Goal: Task Accomplishment & Management: Manage account settings

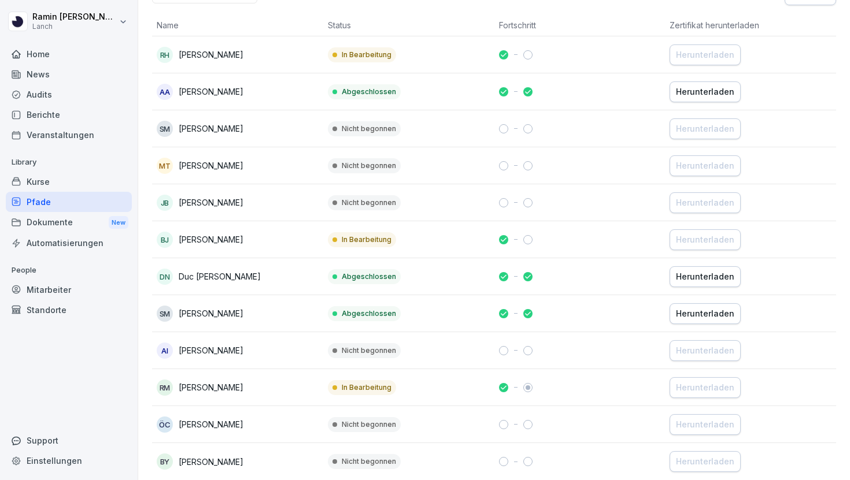
scroll to position [203, 0]
click at [56, 184] on div "Kurse" at bounding box center [69, 182] width 126 height 20
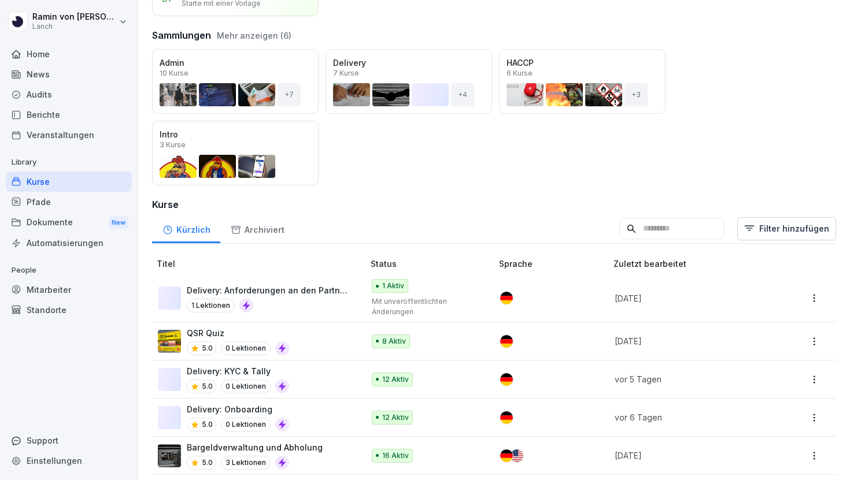
scroll to position [112, 0]
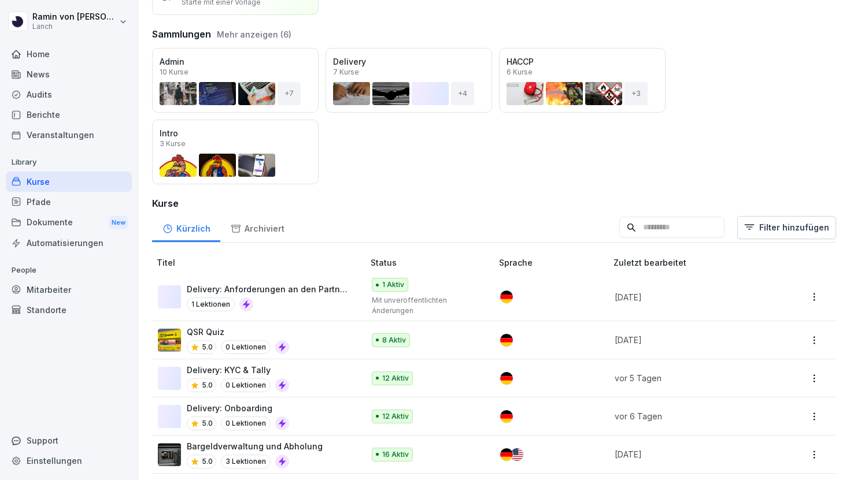
click at [0, 0] on div "Öffnen" at bounding box center [0, 0] width 0 height 0
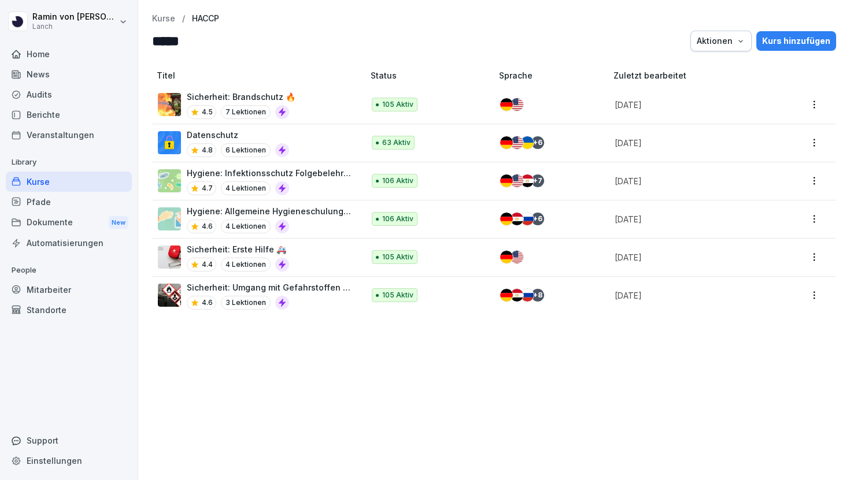
click at [321, 221] on div "4.6 4 Lektionen" at bounding box center [269, 227] width 165 height 14
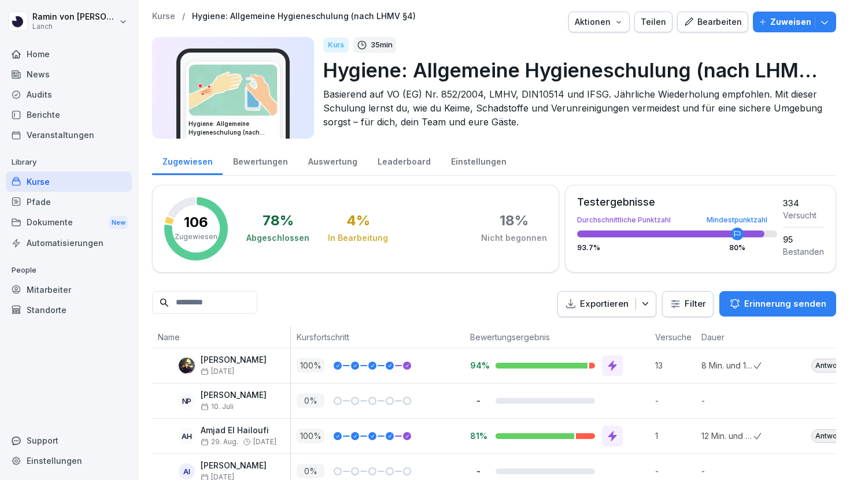
click at [720, 16] on div "Bearbeiten" at bounding box center [712, 22] width 58 height 13
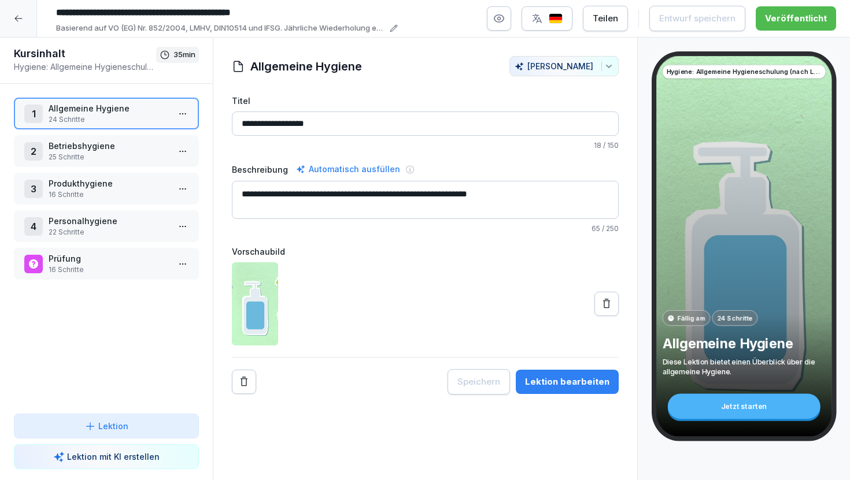
click at [132, 158] on p "25 Schritte" at bounding box center [109, 157] width 120 height 10
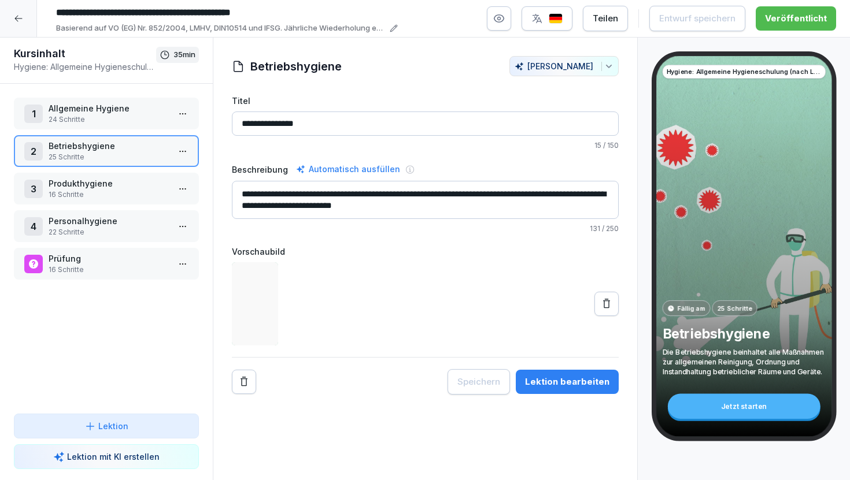
click at [116, 122] on p "24 Schritte" at bounding box center [109, 119] width 120 height 10
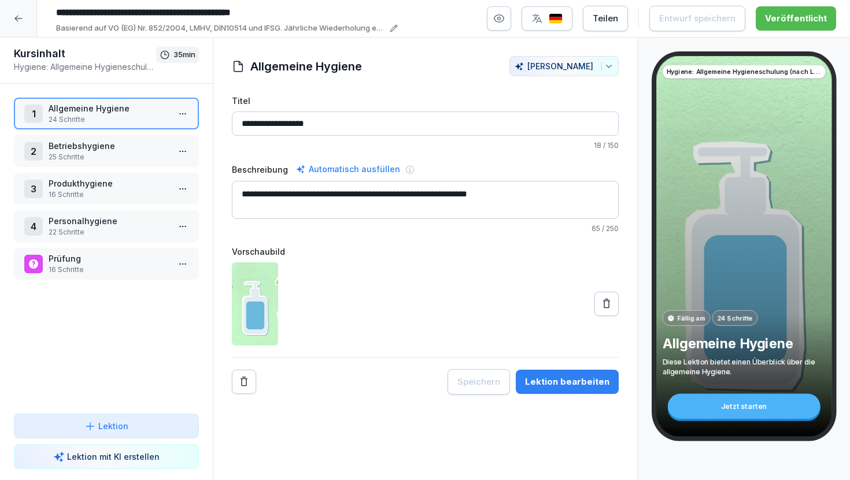
click at [553, 386] on div "Lektion bearbeiten" at bounding box center [567, 382] width 84 height 13
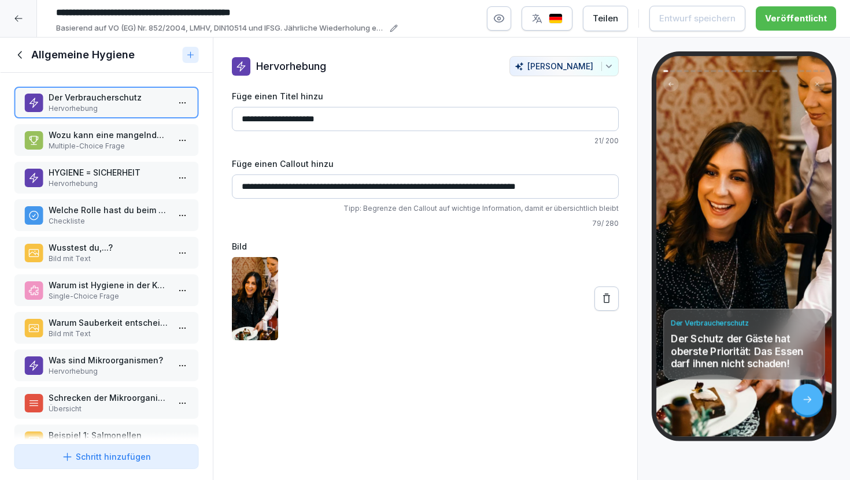
click at [110, 136] on p "Wozu kann eine mangelnde Hygiene führen?" at bounding box center [109, 135] width 120 height 12
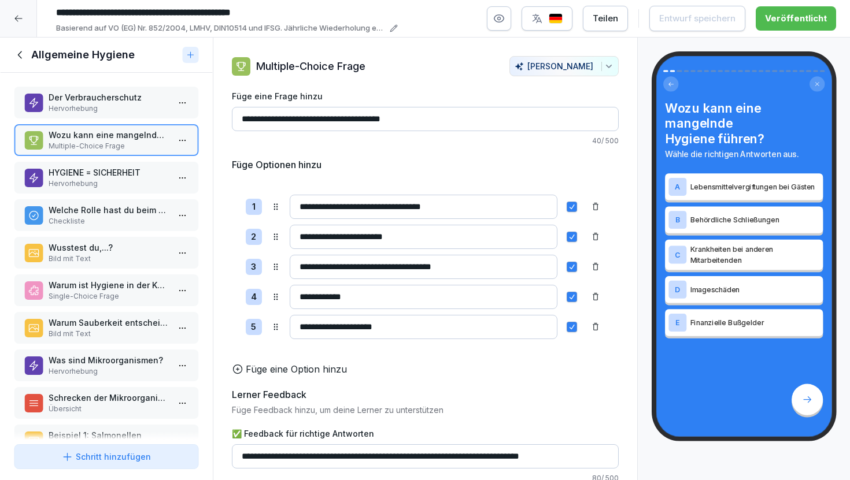
click at [117, 185] on p "Hervorhebung" at bounding box center [109, 184] width 120 height 10
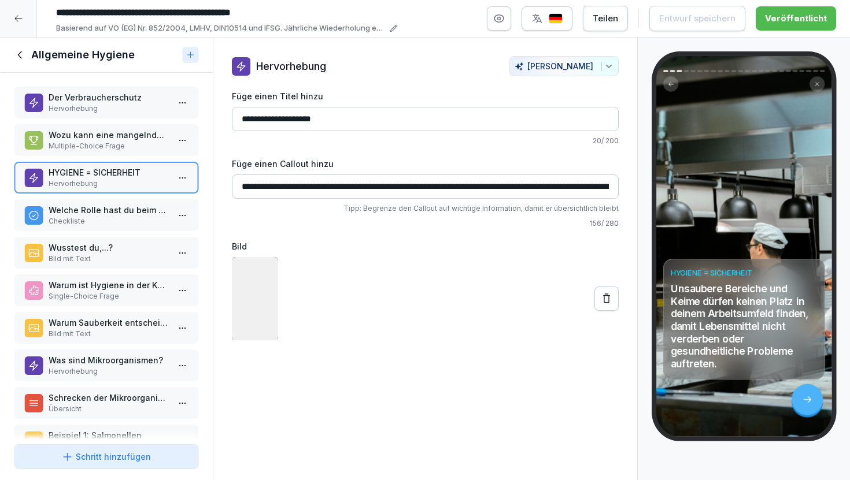
click at [120, 214] on p "Welche Rolle hast du beim Einhalten von Hygienemaßnahmen?" at bounding box center [109, 210] width 120 height 12
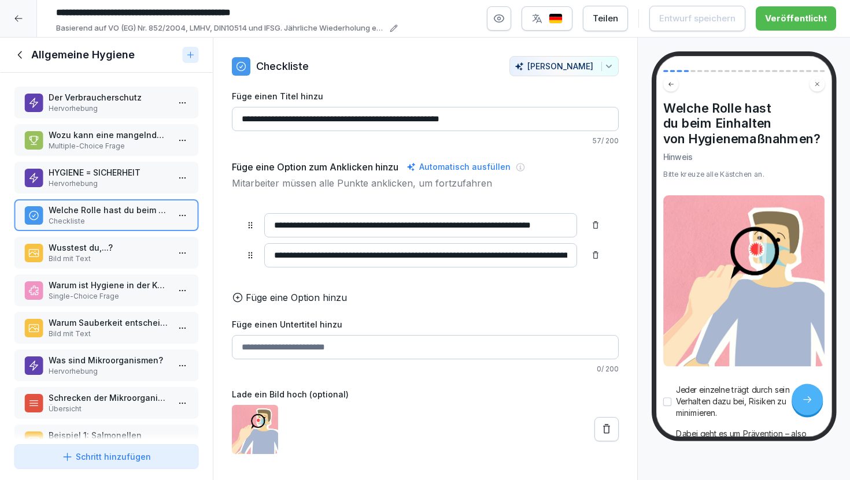
click at [123, 253] on p "Wusstest du,...?" at bounding box center [109, 248] width 120 height 12
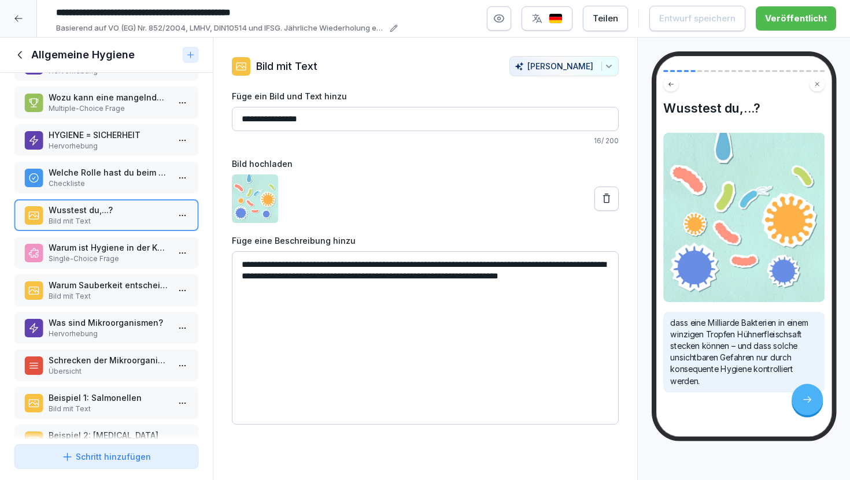
scroll to position [38, 0]
click at [119, 261] on p "Single-Choice Frage" at bounding box center [109, 258] width 120 height 10
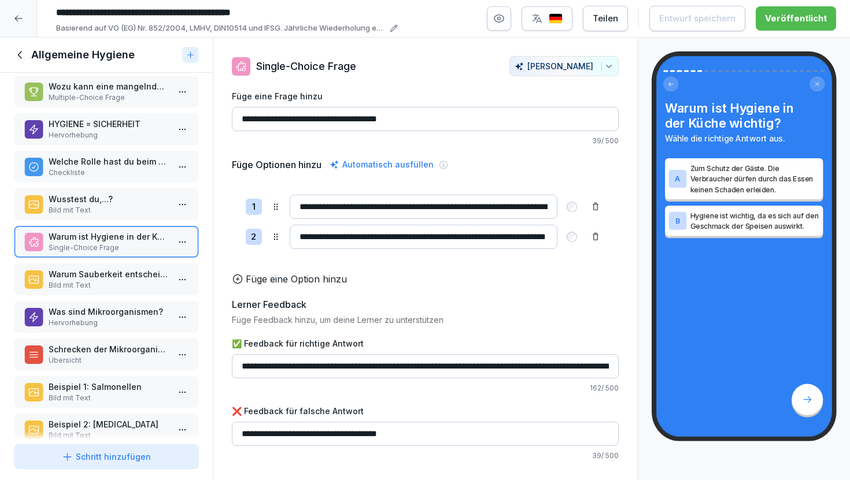
scroll to position [50, 0]
click at [113, 277] on p "Warum Sauberkeit entscheidend ist" at bounding box center [109, 273] width 120 height 12
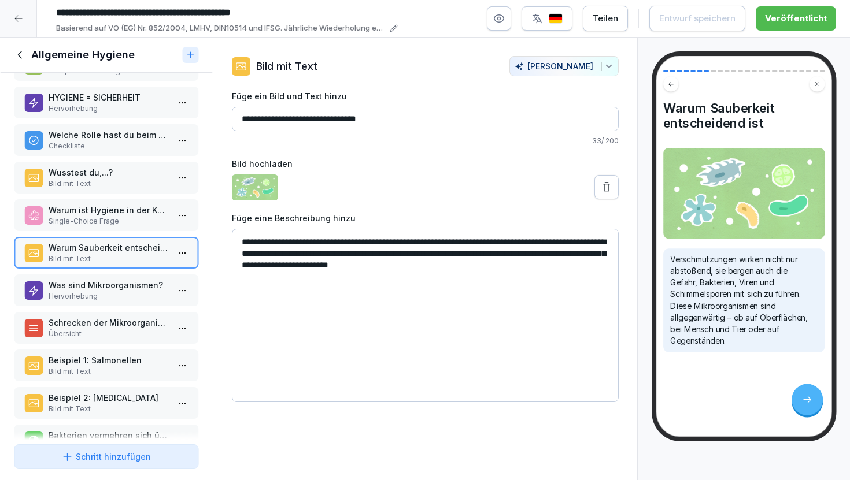
scroll to position [80, 0]
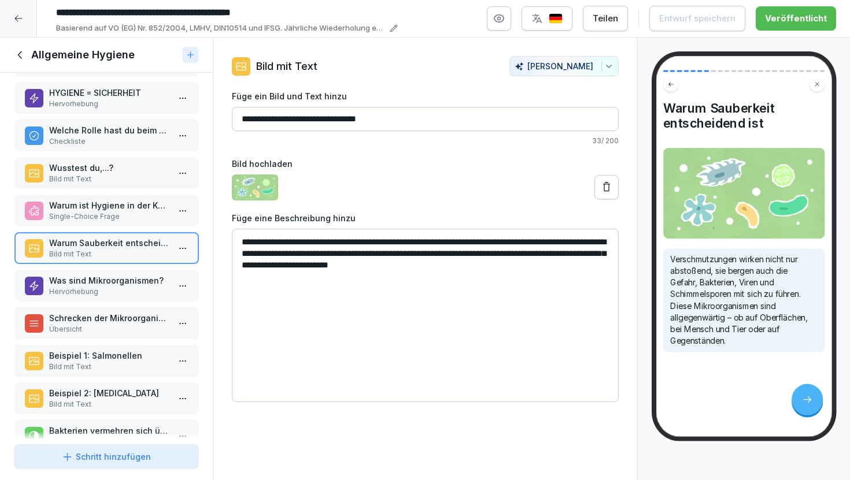
click at [117, 294] on p "Hervorhebung" at bounding box center [109, 292] width 120 height 10
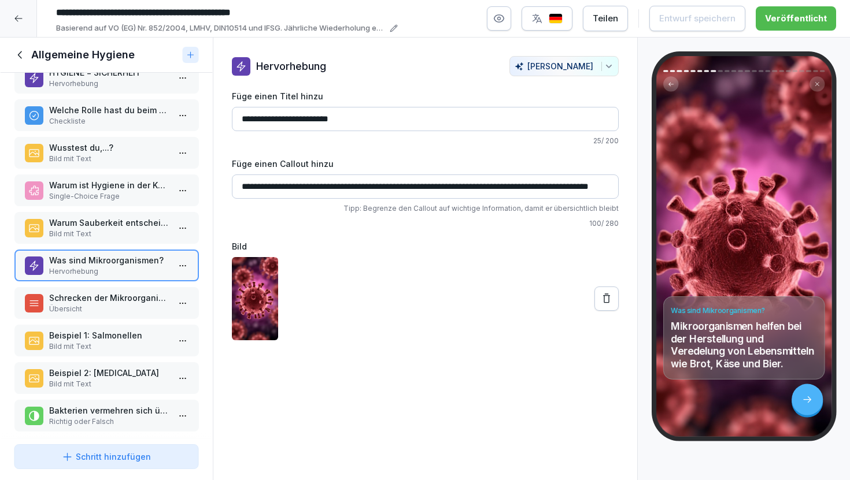
click at [122, 303] on p "Schrecken der Mikroorganismen" at bounding box center [109, 298] width 120 height 12
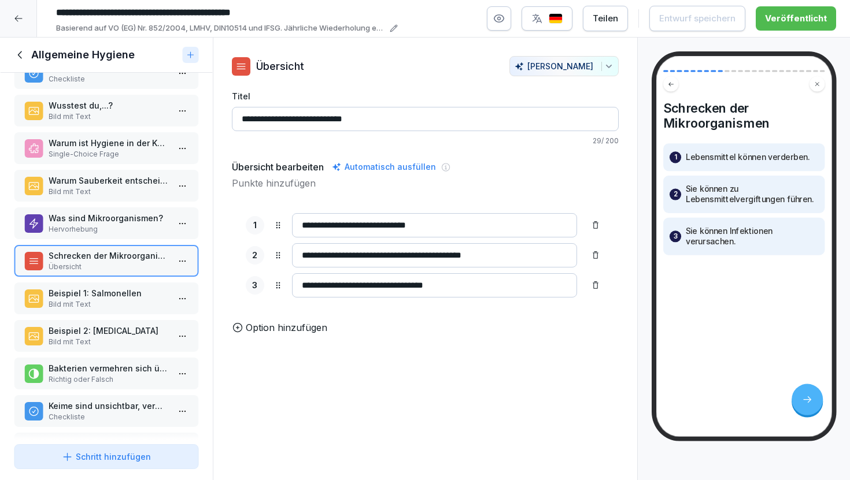
scroll to position [147, 0]
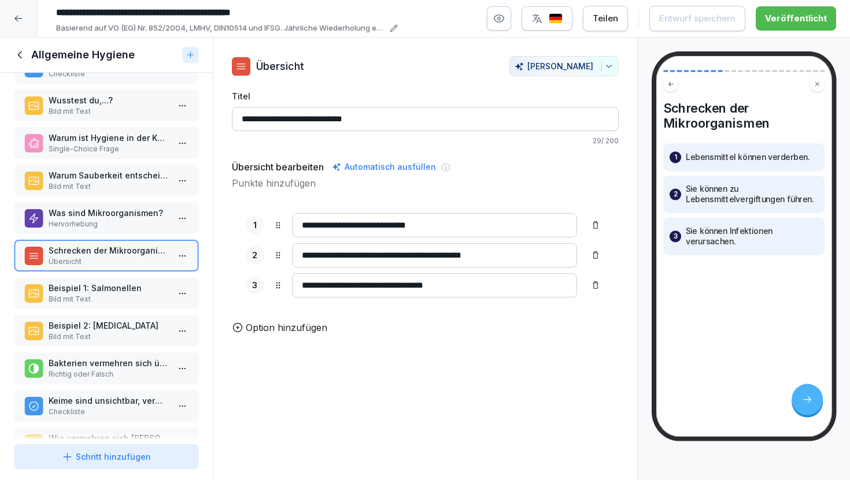
click at [120, 293] on p "Beispiel 1: Salmonellen" at bounding box center [109, 288] width 120 height 12
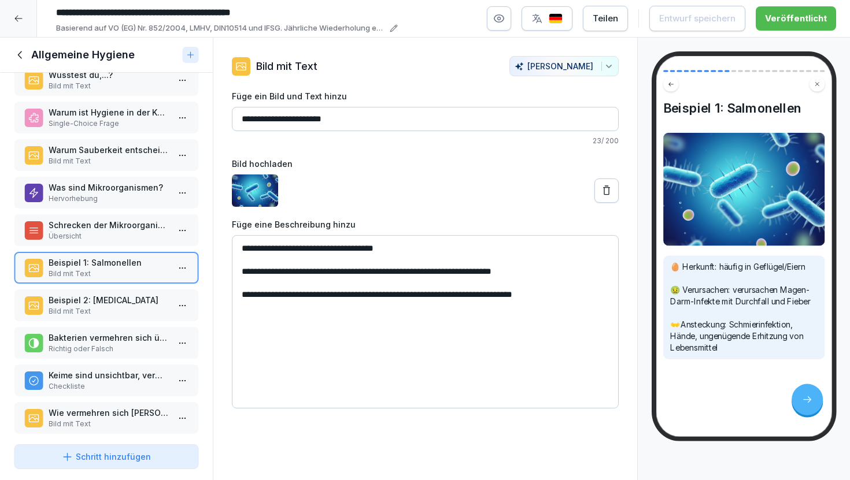
scroll to position [176, 0]
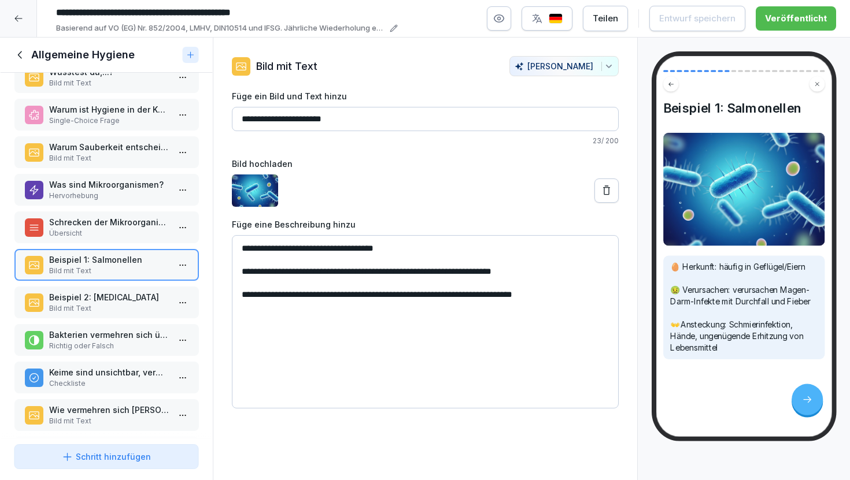
click at [121, 305] on p "Bild mit Text" at bounding box center [109, 308] width 120 height 10
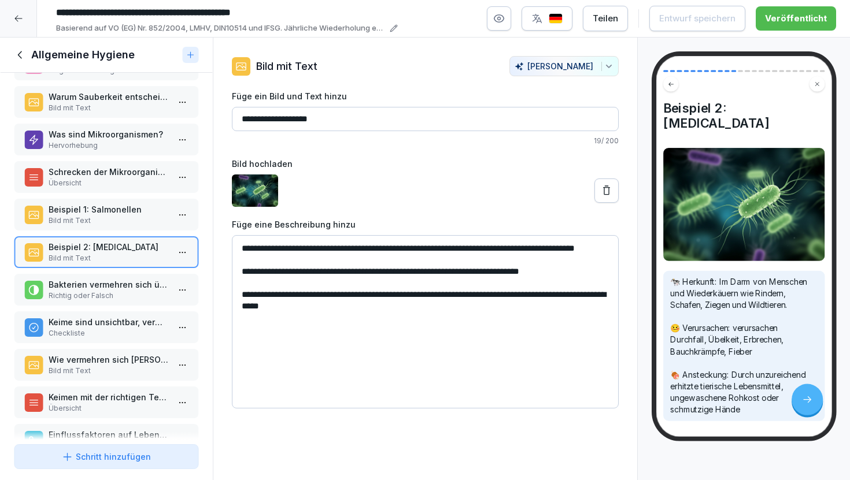
scroll to position [557, 0]
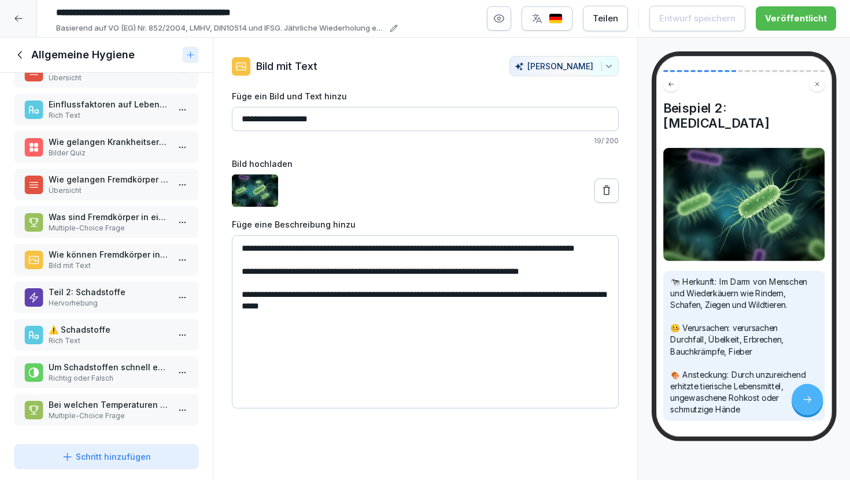
click at [20, 49] on icon at bounding box center [20, 55] width 13 height 13
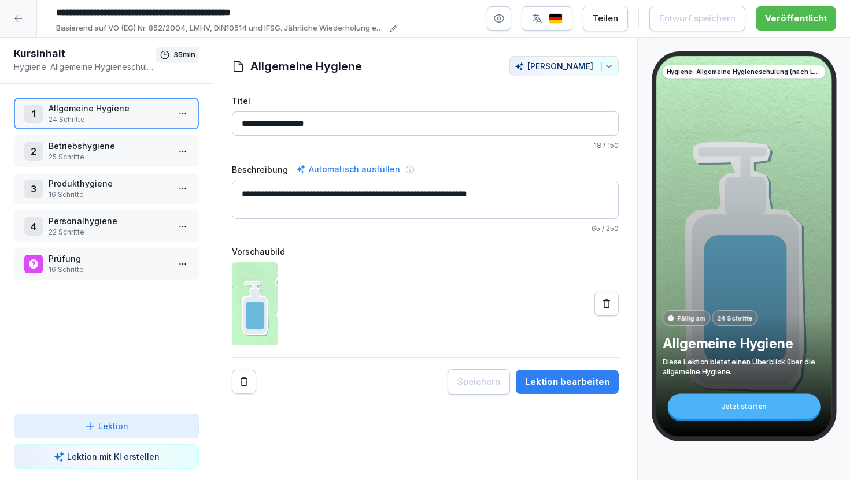
click at [106, 266] on p "16 Schritte" at bounding box center [109, 270] width 120 height 10
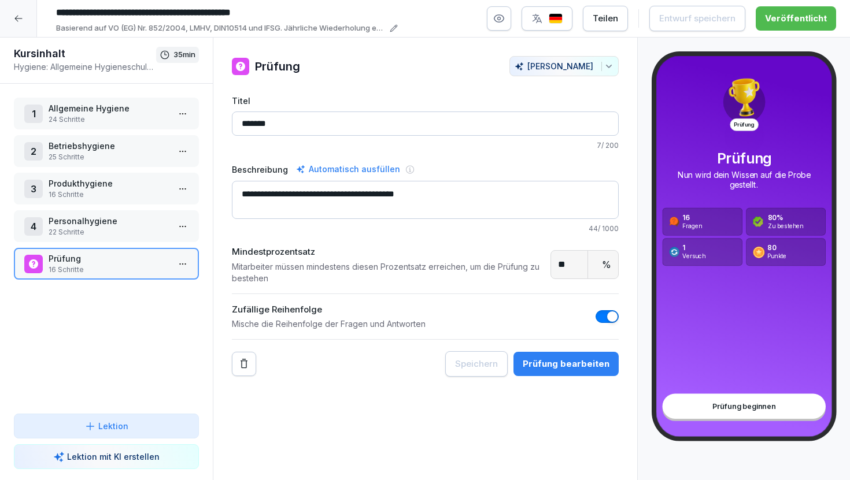
click at [566, 369] on div "Prüfung bearbeiten" at bounding box center [566, 364] width 87 height 13
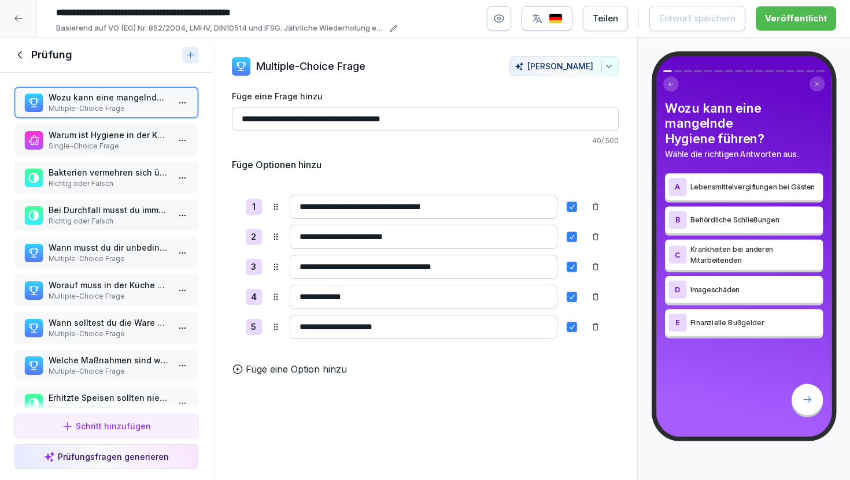
click at [127, 141] on p "Single-Choice Frage" at bounding box center [109, 146] width 120 height 10
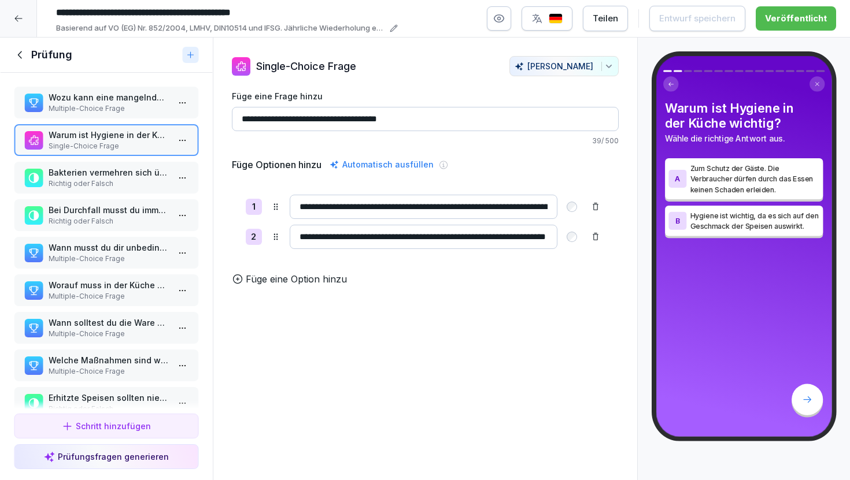
click at [105, 182] on p "Richtig oder Falsch" at bounding box center [109, 184] width 120 height 10
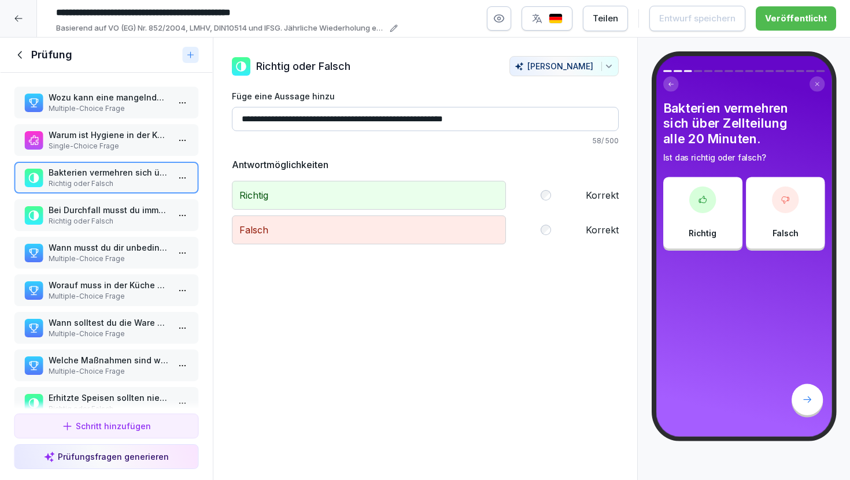
click at [104, 147] on p "Single-Choice Frage" at bounding box center [109, 146] width 120 height 10
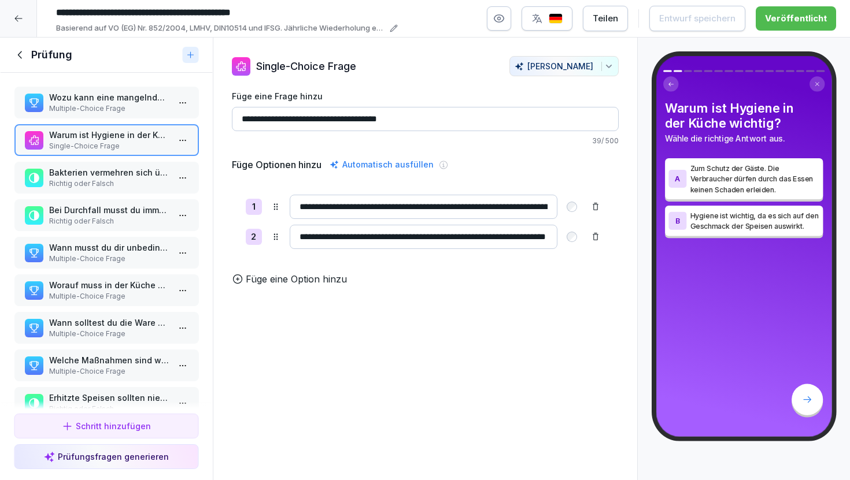
click at [123, 178] on p "Bakterien vermehren sich über Zellteilung alle 20 Minuten." at bounding box center [109, 172] width 120 height 12
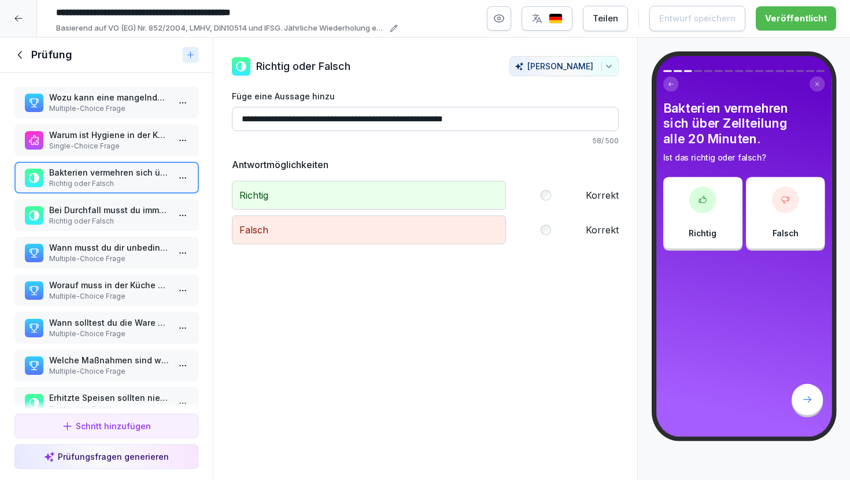
click at [123, 215] on p "Bei Durchfall musst du immer zuhause bleiben." at bounding box center [109, 210] width 120 height 12
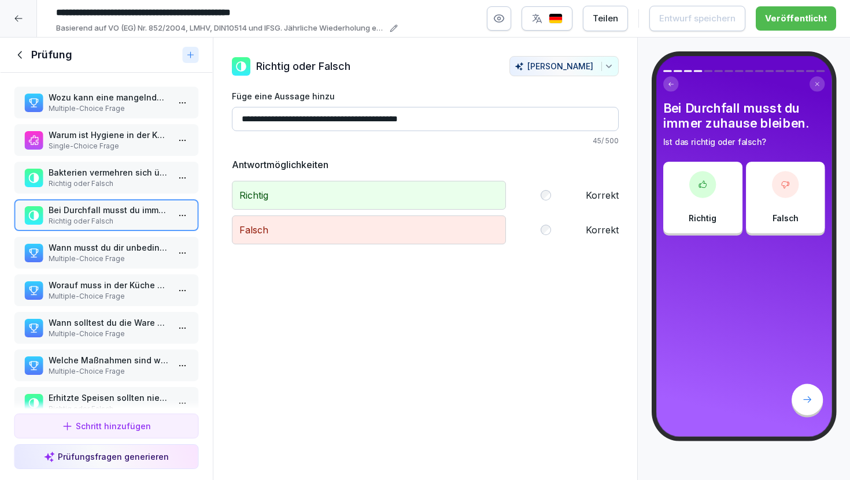
scroll to position [41, 0]
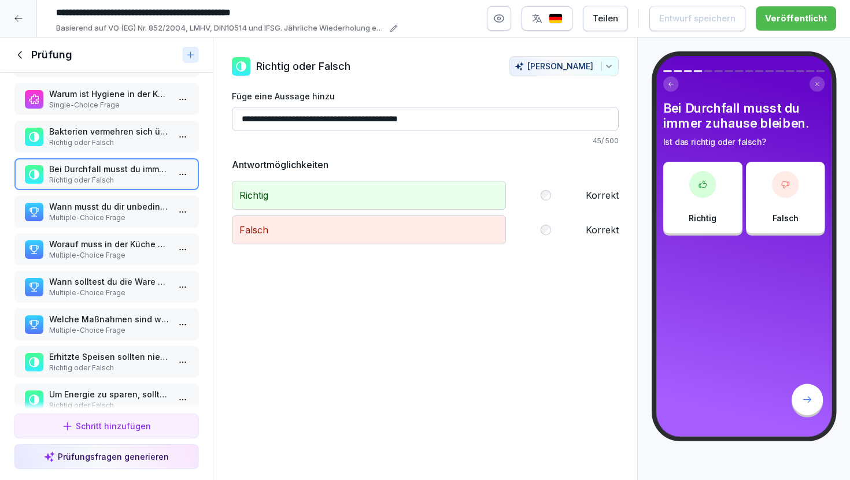
click at [130, 220] on p "Multiple-Choice Frage" at bounding box center [109, 218] width 120 height 10
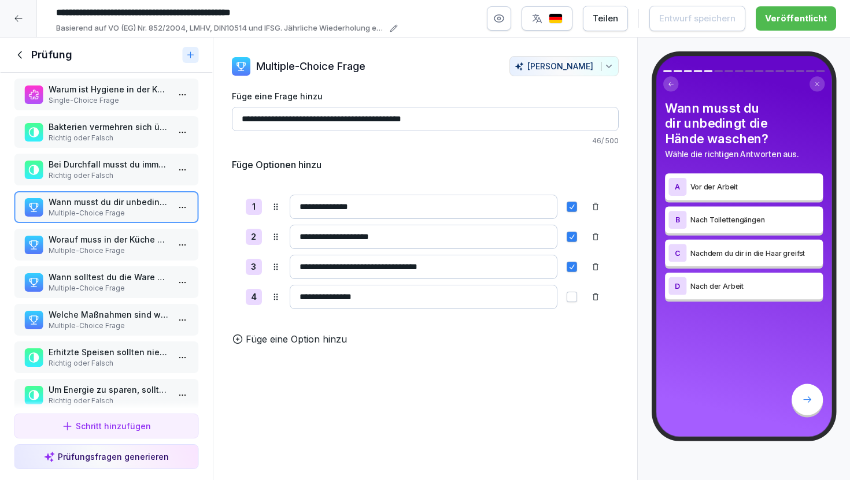
scroll to position [82, 0]
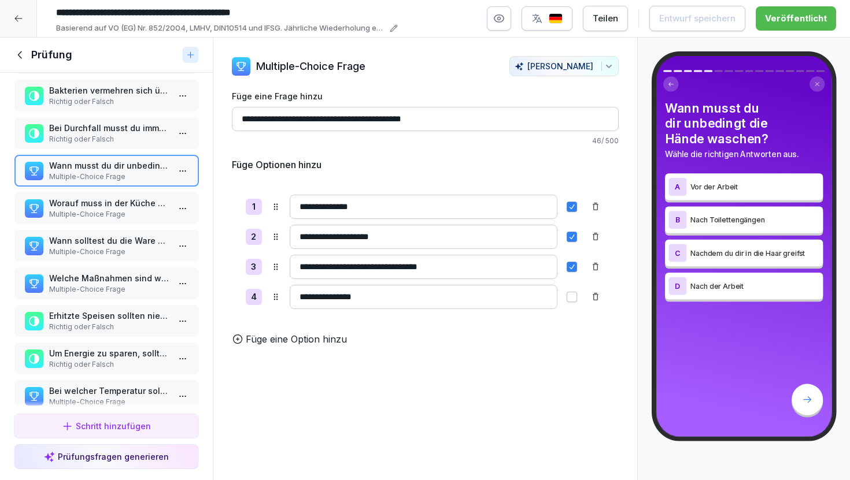
click at [109, 214] on p "Multiple-Choice Frage" at bounding box center [109, 214] width 120 height 10
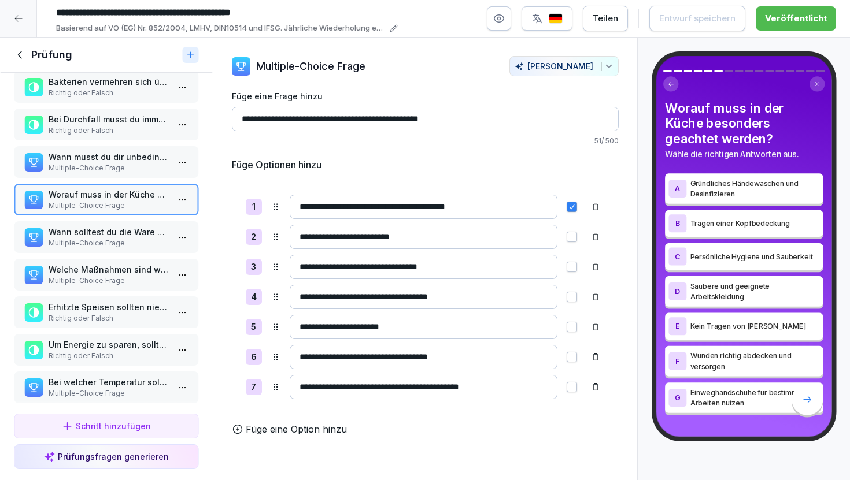
scroll to position [92, 0]
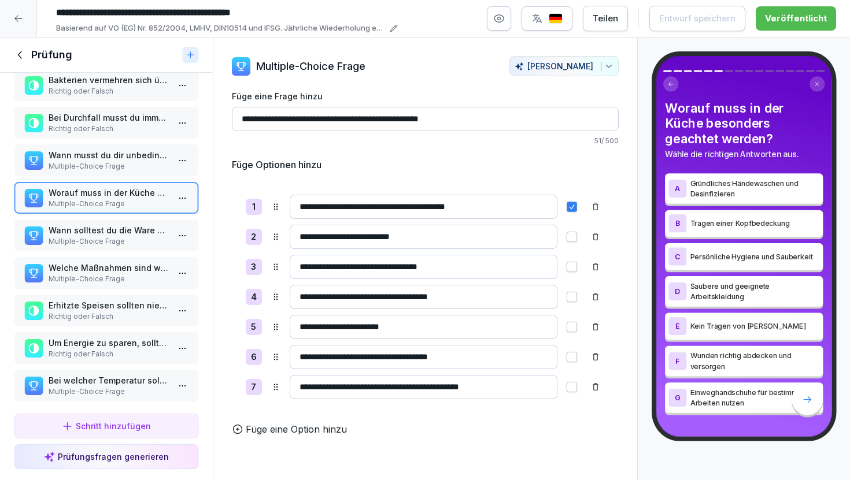
click at [114, 230] on p "Wann solltest du die Ware NICHT vom Händler annehmen?" at bounding box center [109, 230] width 120 height 12
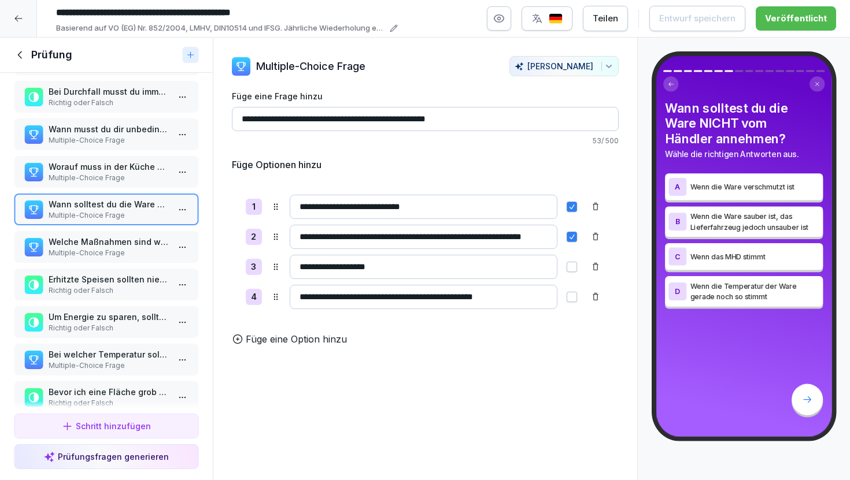
scroll to position [123, 0]
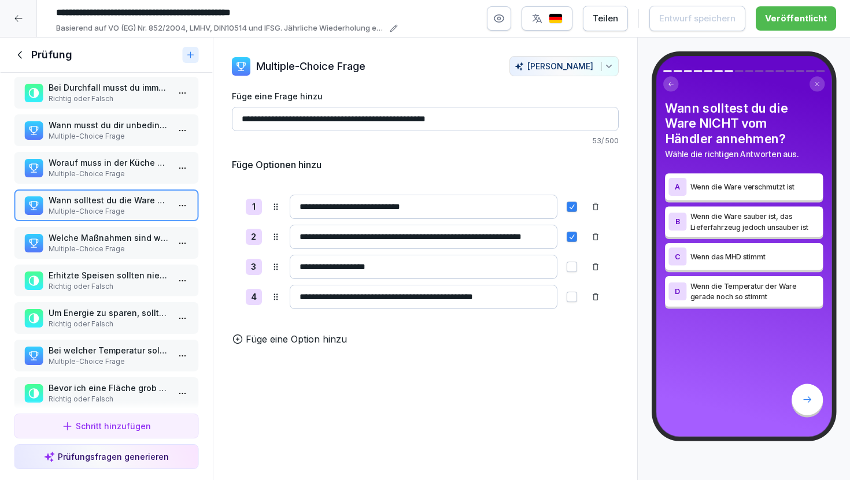
click at [129, 236] on p "Welche Maßnahmen sind wichtig für den hygienischen Umgang mit Lebensmitteln?" at bounding box center [109, 238] width 120 height 12
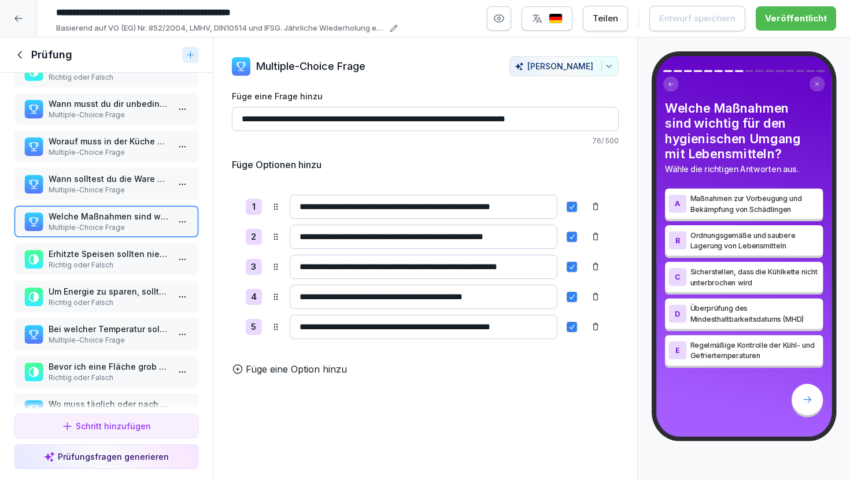
scroll to position [148, 0]
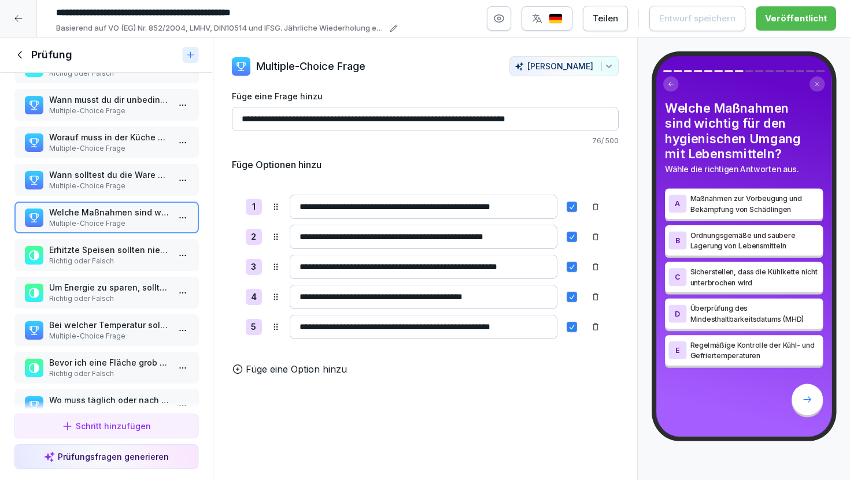
click at [135, 255] on p "Erhitzte Speisen sollten nie länger als 90 Minuten heiß gehalten (≥65°C) werden." at bounding box center [109, 250] width 120 height 12
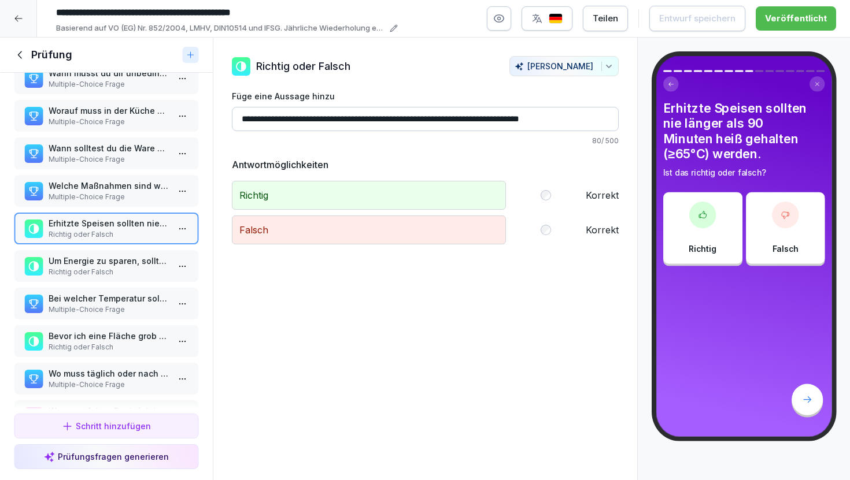
scroll to position [179, 0]
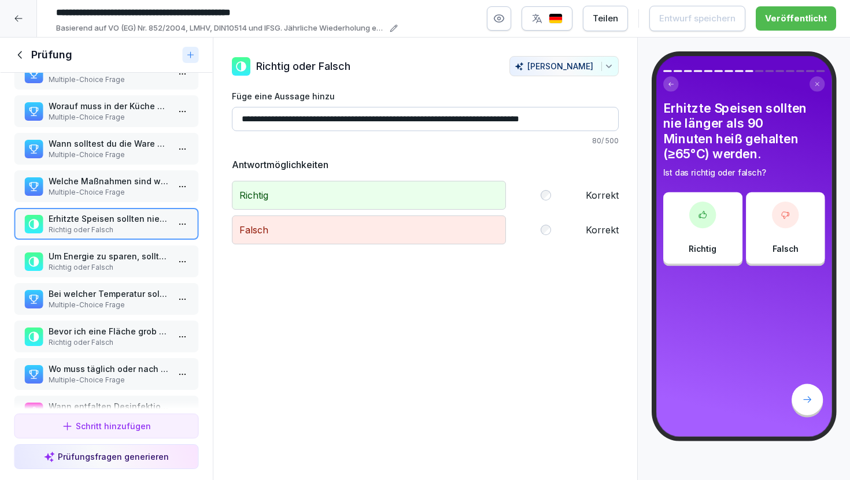
click at [124, 182] on p "Welche Maßnahmen sind wichtig für den hygienischen Umgang mit Lebensmitteln?" at bounding box center [109, 181] width 120 height 12
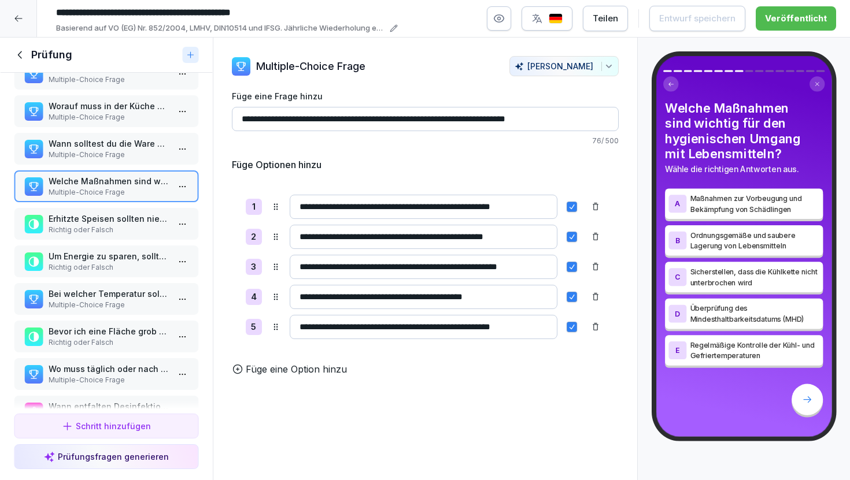
scroll to position [224, 0]
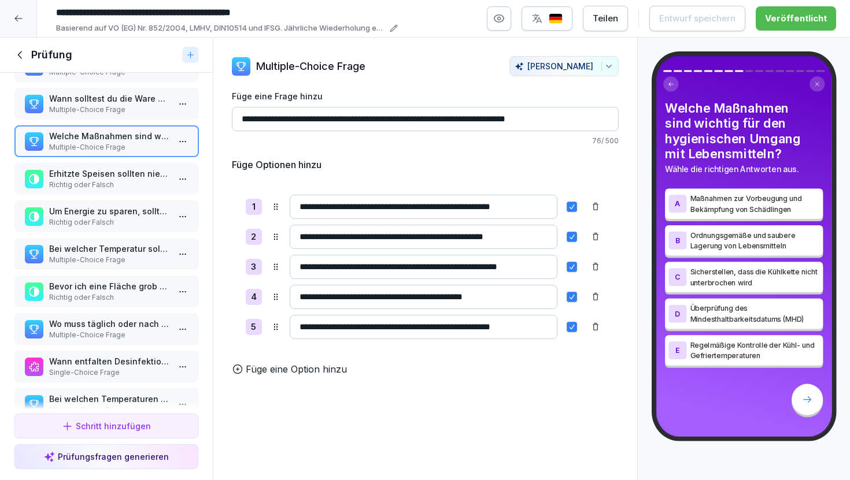
click at [129, 215] on p "Um Energie zu sparen, sollte jedes bisschen Platz in der Kühltruhe genutzt werd…" at bounding box center [109, 211] width 120 height 12
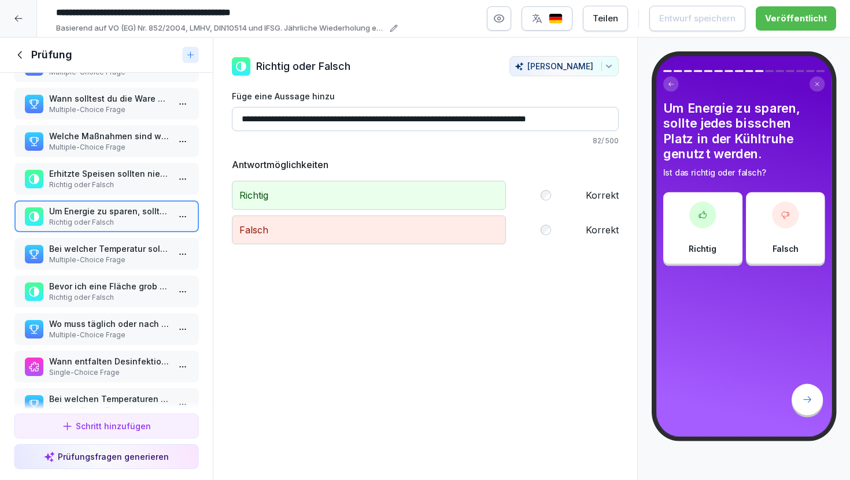
click at [129, 184] on p "Richtig oder Falsch" at bounding box center [109, 185] width 120 height 10
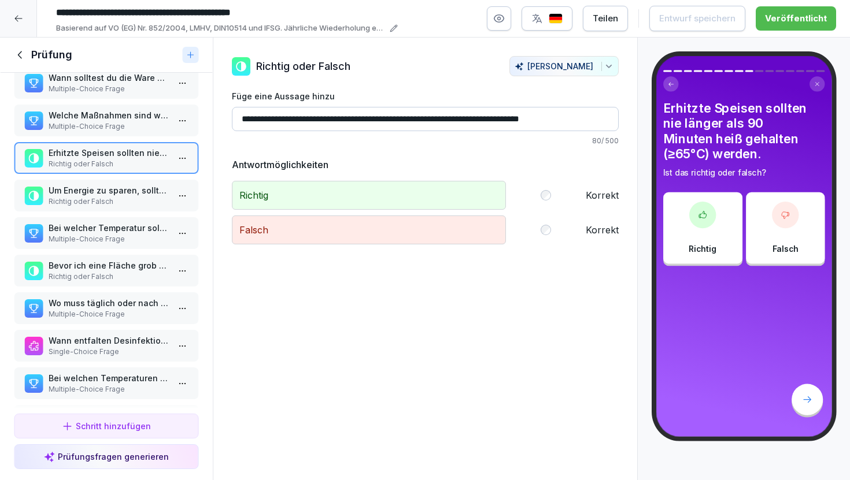
scroll to position [246, 0]
click at [113, 229] on p "Bei welcher Temperatur sollten Lebensmittel mindestens 2 Minuten gekocht werden?" at bounding box center [109, 227] width 120 height 12
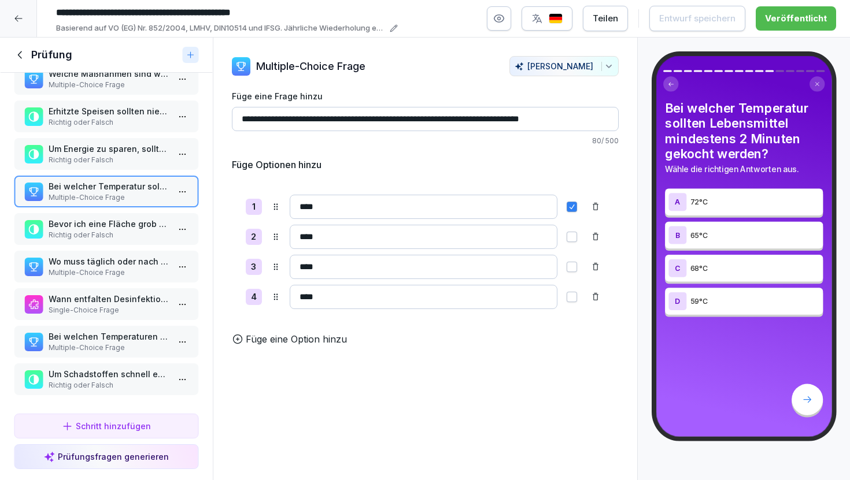
scroll to position [284, 0]
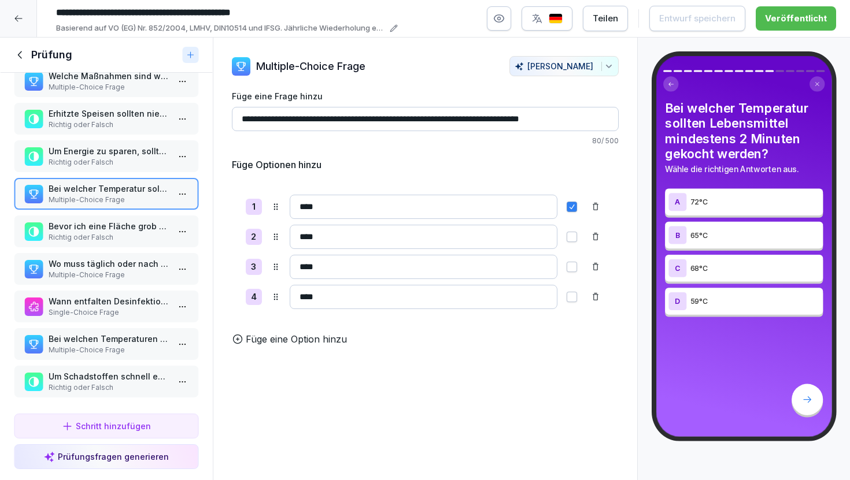
click at [118, 231] on p "Bevor ich eine Fläche grob vorreinige, sollte ich sie bereits mit Reinigungsmit…" at bounding box center [109, 226] width 120 height 12
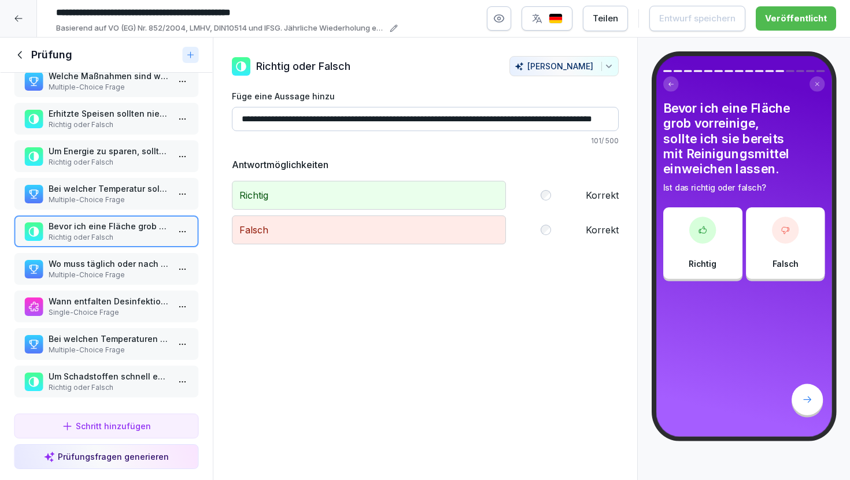
scroll to position [287, 0]
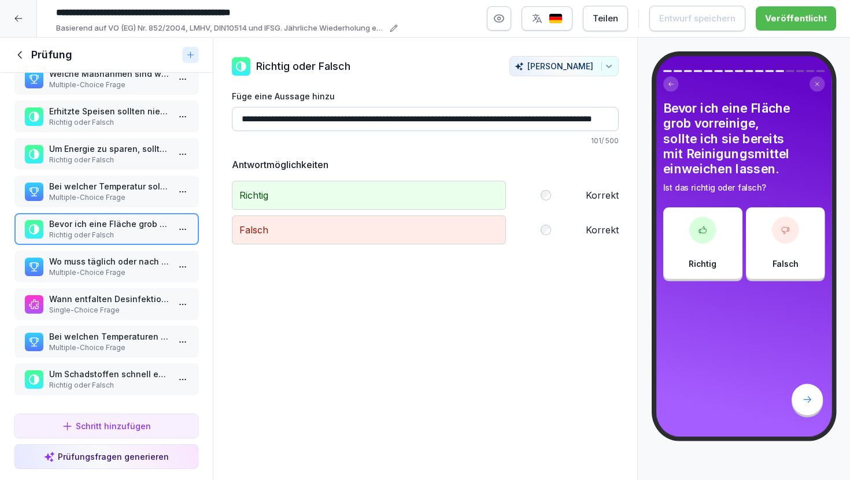
click at [125, 269] on p "Multiple-Choice Frage" at bounding box center [109, 273] width 120 height 10
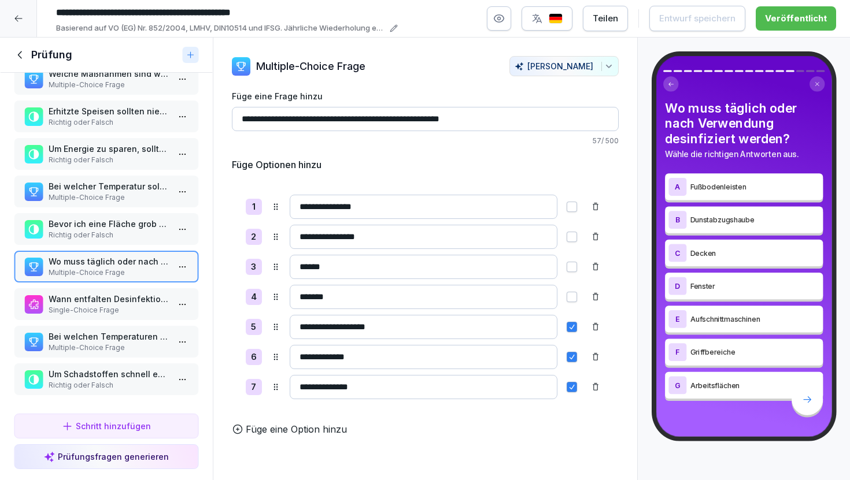
click at [137, 312] on p "Single-Choice Frage" at bounding box center [109, 310] width 120 height 10
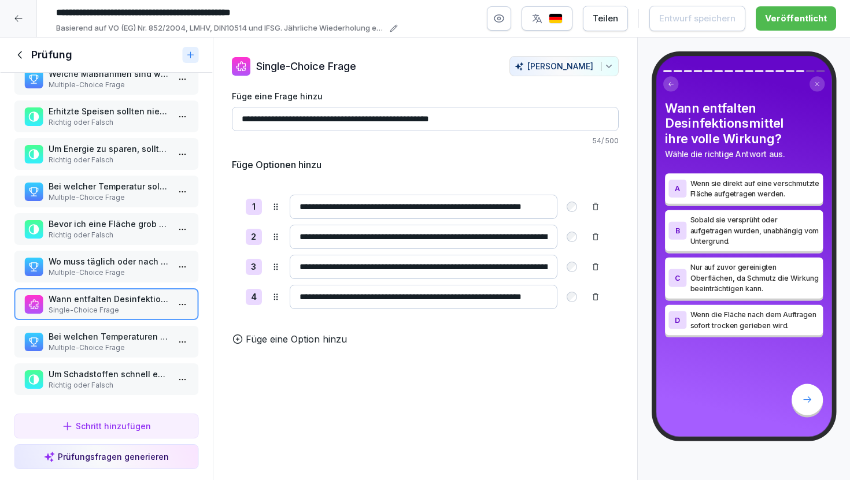
click at [25, 52] on icon at bounding box center [20, 55] width 13 height 13
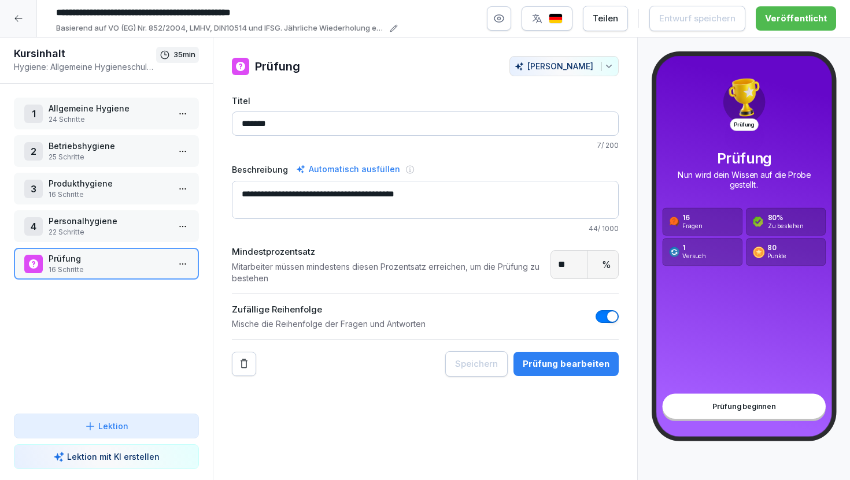
click at [20, 15] on icon at bounding box center [18, 18] width 9 height 9
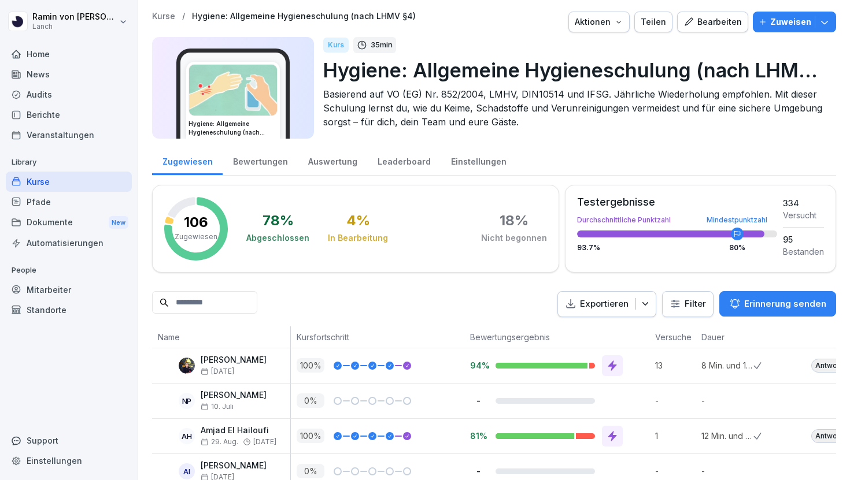
click at [160, 12] on p "Kurse" at bounding box center [163, 17] width 23 height 10
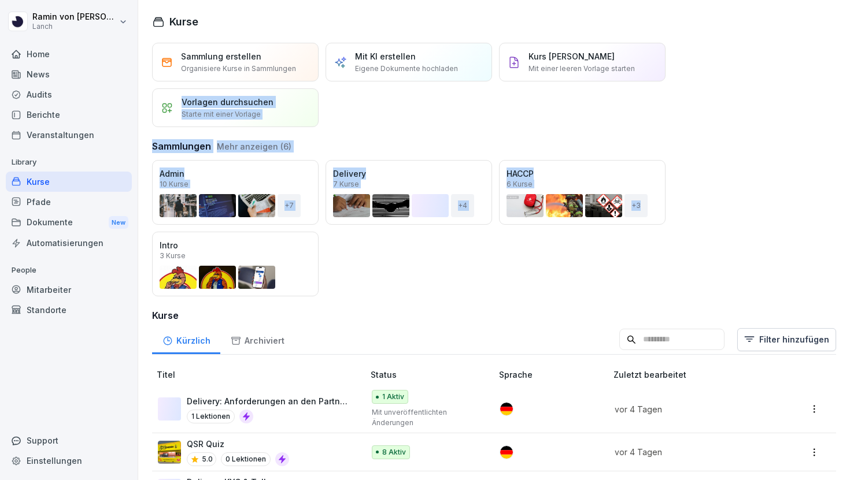
drag, startPoint x: 542, startPoint y: 124, endPoint x: 633, endPoint y: 256, distance: 160.0
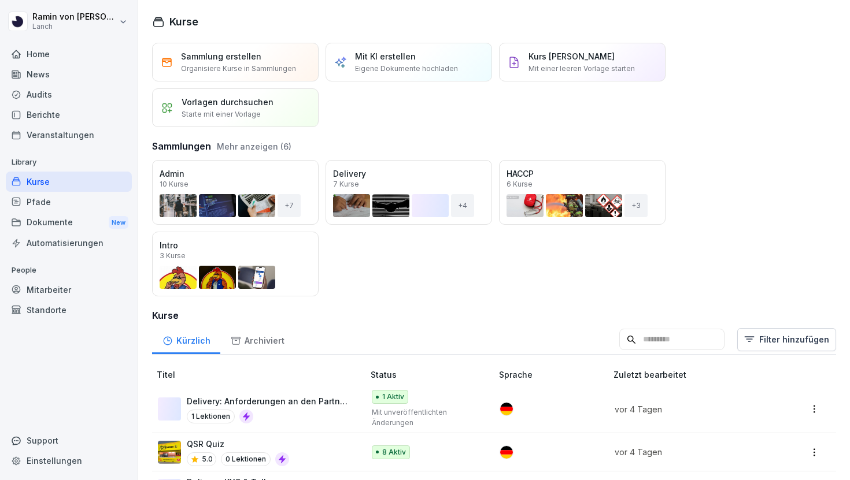
click at [446, 265] on div "Öffnen Admin 10 Kurse + 7 Öffnen Delivery 7 Kurse + 4 Öffnen HACCP 6 Kurse + 3 …" at bounding box center [494, 228] width 684 height 136
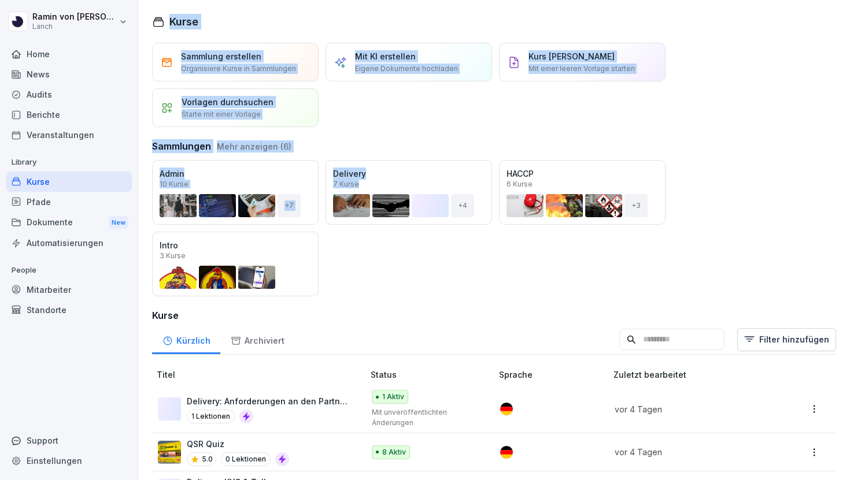
drag, startPoint x: 147, startPoint y: 16, endPoint x: 406, endPoint y: 263, distance: 358.2
click at [406, 263] on div "Kurse Sammlung erstellen Organisiere Kurse in Sammlungen Mit KI erstellen Eigen…" at bounding box center [494, 240] width 712 height 480
click at [406, 263] on div "Öffnen Admin 10 Kurse + 7 Öffnen Delivery 7 Kurse + 4 Öffnen HACCP 6 Kurse + 3 …" at bounding box center [494, 228] width 684 height 136
drag, startPoint x: 151, startPoint y: 20, endPoint x: 423, endPoint y: 290, distance: 383.0
click at [423, 290] on div "Kurse Sammlung erstellen Organisiere Kurse in Sammlungen Mit KI erstellen Eigen…" at bounding box center [494, 240] width 712 height 480
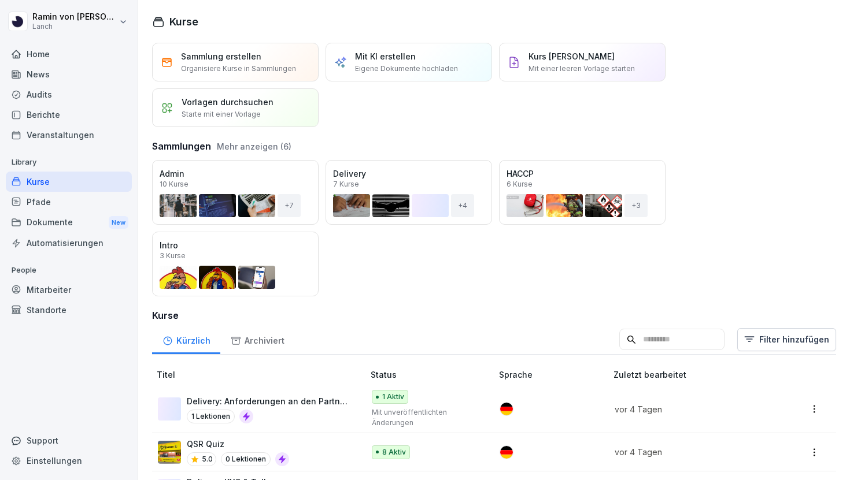
click at [395, 313] on h3 "Kurse" at bounding box center [494, 316] width 684 height 14
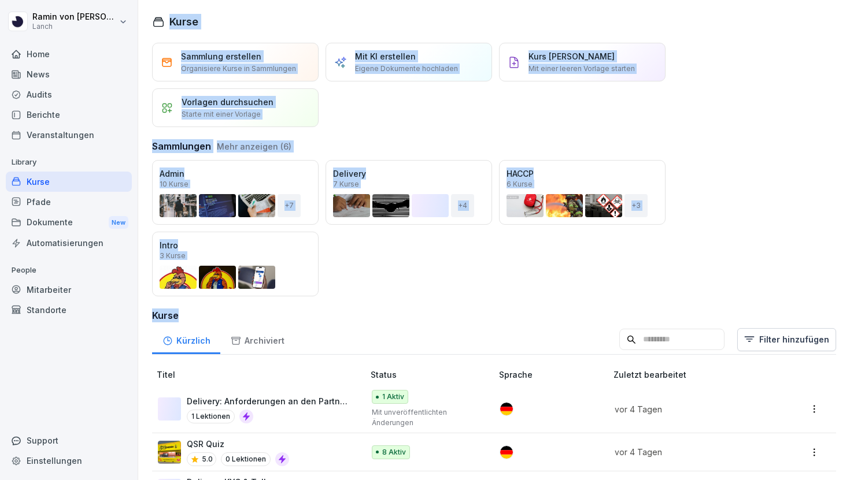
drag, startPoint x: 395, startPoint y: 313, endPoint x: 183, endPoint y: 11, distance: 368.9
click at [183, 11] on div "Kurse Sammlung erstellen Organisiere Kurse in Sammlungen Mit KI erstellen Eigen…" at bounding box center [494, 240] width 712 height 480
drag, startPoint x: 152, startPoint y: 20, endPoint x: 629, endPoint y: 334, distance: 571.0
click at [629, 334] on div "Kurse Sammlung erstellen Organisiere Kurse in Sammlungen Mit KI erstellen Eigen…" at bounding box center [494, 240] width 712 height 480
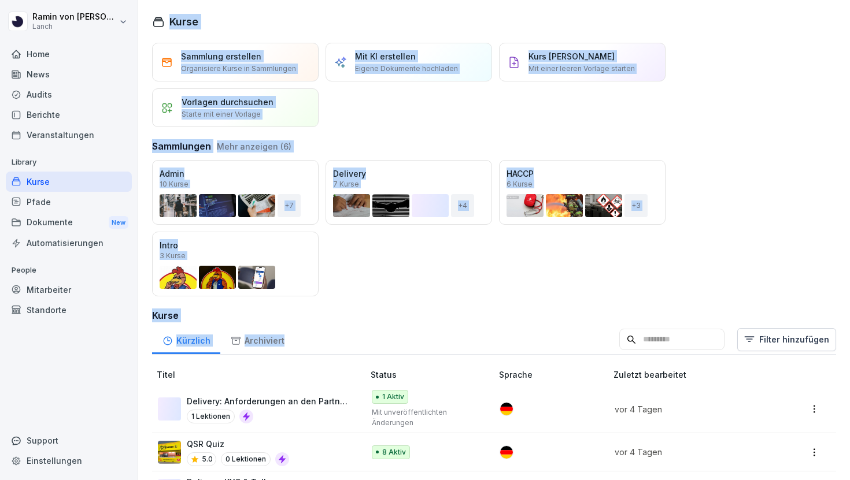
drag, startPoint x: 151, startPoint y: 16, endPoint x: 447, endPoint y: 336, distance: 436.1
click at [447, 336] on div "Kurse Sammlung erstellen Organisiere Kurse in Sammlungen Mit KI erstellen Eigen…" at bounding box center [494, 240] width 712 height 480
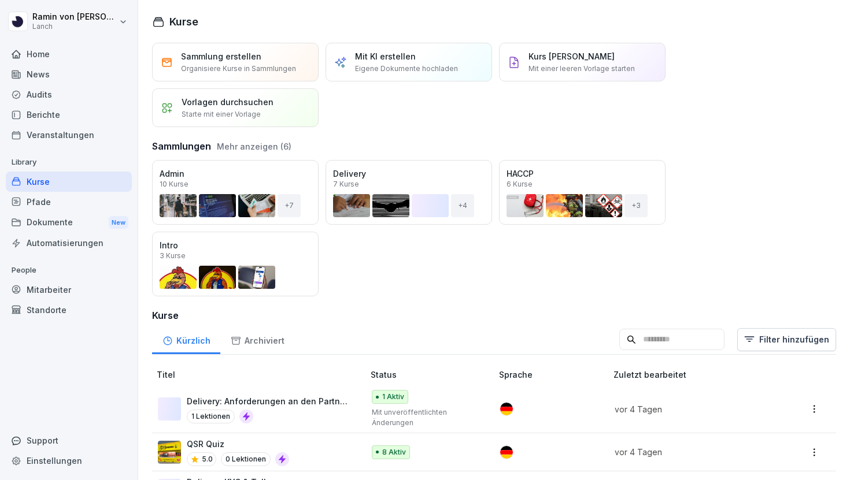
click at [153, 16] on icon at bounding box center [158, 22] width 13 height 13
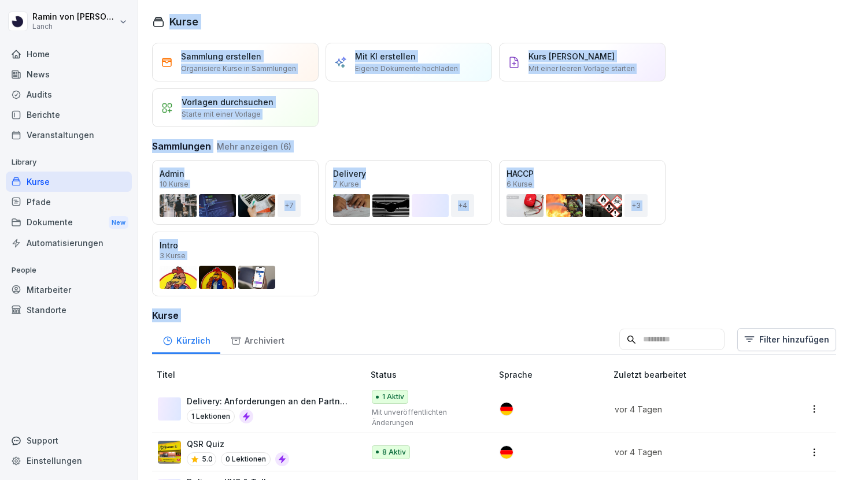
drag, startPoint x: 153, startPoint y: 16, endPoint x: 481, endPoint y: 321, distance: 448.3
click at [481, 321] on div "Kurse Sammlung erstellen Organisiere Kurse in Sammlungen Mit KI erstellen Eigen…" at bounding box center [494, 240] width 712 height 480
drag, startPoint x: 418, startPoint y: 331, endPoint x: 281, endPoint y: 10, distance: 348.9
click at [281, 10] on div "Kurse Sammlung erstellen Organisiere Kurse in Sammlungen Mit KI erstellen Eigen…" at bounding box center [494, 240] width 712 height 480
drag, startPoint x: 189, startPoint y: 25, endPoint x: 457, endPoint y: 328, distance: 404.7
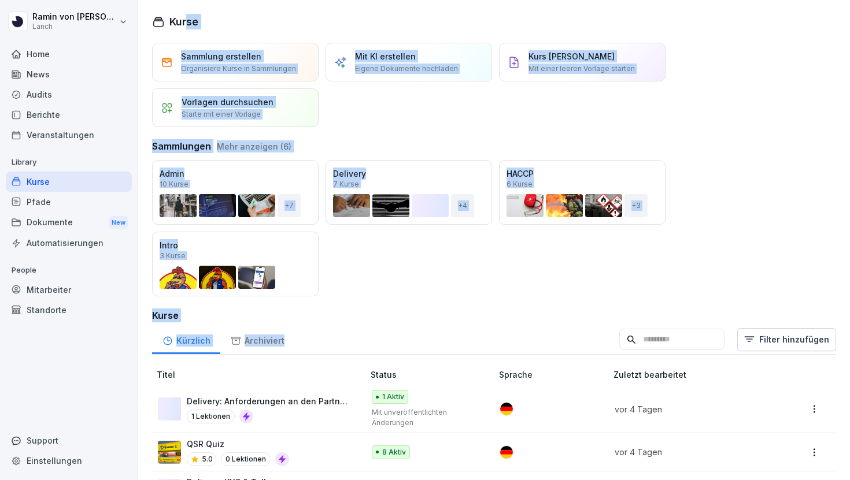
click at [457, 328] on div "Kurse Sammlung erstellen Organisiere Kurse in Sammlungen Mit KI erstellen Eigen…" at bounding box center [494, 240] width 712 height 480
click at [457, 328] on div "Kürzlich Archiviert Filter hinzufügen" at bounding box center [494, 340] width 684 height 30
drag, startPoint x: 158, startPoint y: 9, endPoint x: 570, endPoint y: 331, distance: 522.2
click at [570, 331] on div "Kurse Sammlung erstellen Organisiere Kurse in Sammlungen Mit KI erstellen Eigen…" at bounding box center [494, 240] width 712 height 480
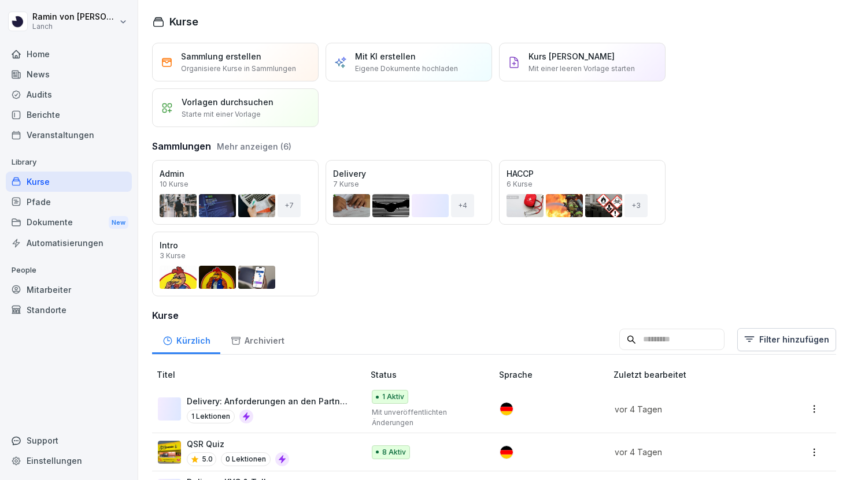
click at [334, 138] on div "Sammlungen Mehr anzeigen (6)" at bounding box center [494, 143] width 684 height 19
drag, startPoint x: 149, startPoint y: 16, endPoint x: 173, endPoint y: 23, distance: 25.3
click at [173, 23] on div "Kurse Sammlung erstellen Organisiere Kurse in Sammlungen Mit KI erstellen Eigen…" at bounding box center [494, 240] width 712 height 480
click at [171, 23] on h1 "Kurse" at bounding box center [183, 22] width 29 height 16
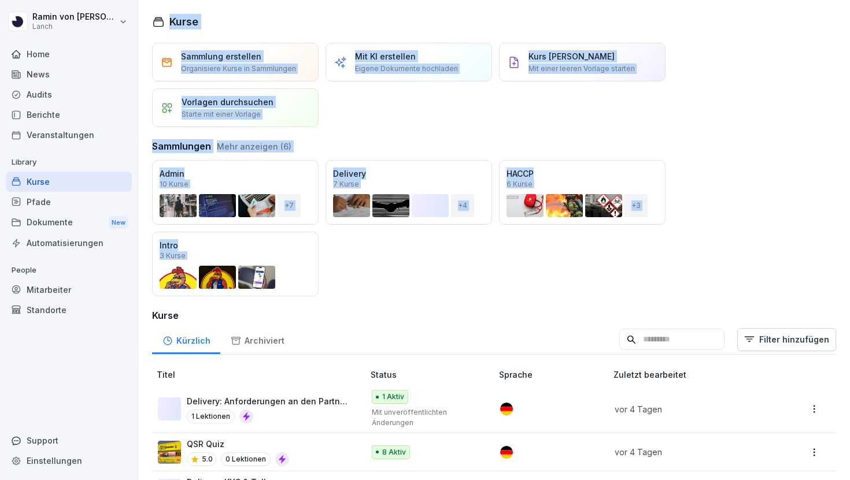
drag, startPoint x: 170, startPoint y: 23, endPoint x: 519, endPoint y: 309, distance: 451.4
click at [519, 308] on div "Kurse Sammlung erstellen Organisiere Kurse in Sammlungen Mit KI erstellen Eigen…" at bounding box center [494, 240] width 712 height 480
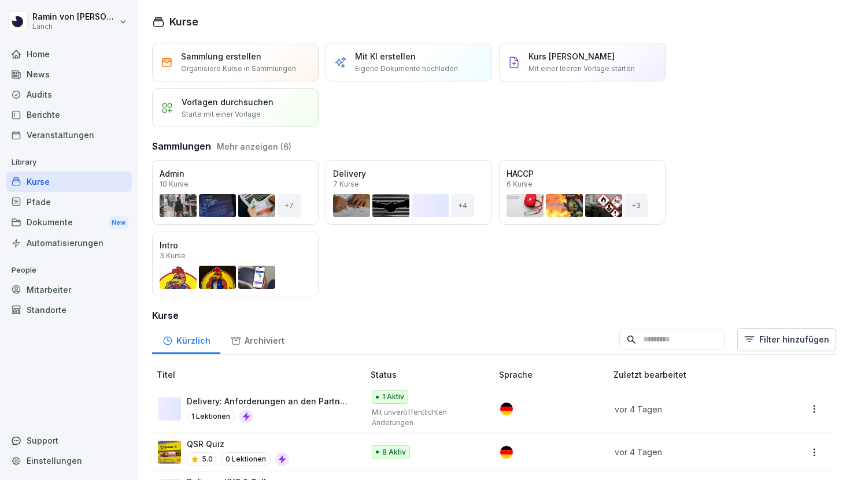
click at [519, 309] on h3 "Kurse" at bounding box center [494, 316] width 684 height 14
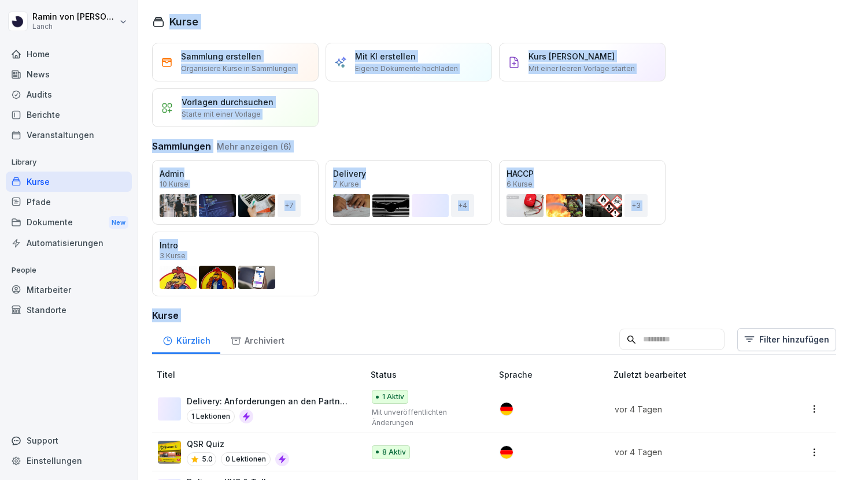
drag, startPoint x: 519, startPoint y: 309, endPoint x: 340, endPoint y: -6, distance: 361.4
click at [340, 0] on html "[PERSON_NAME] Home News Audits Berichte Veranstaltungen Library Kurse Pfade Dok…" at bounding box center [425, 240] width 850 height 480
click at [184, 20] on h1 "Kurse" at bounding box center [183, 22] width 29 height 16
drag, startPoint x: 154, startPoint y: 21, endPoint x: 560, endPoint y: 310, distance: 498.6
click at [560, 310] on div "Kurse Sammlung erstellen Organisiere Kurse in Sammlungen Mit KI erstellen Eigen…" at bounding box center [494, 240] width 712 height 480
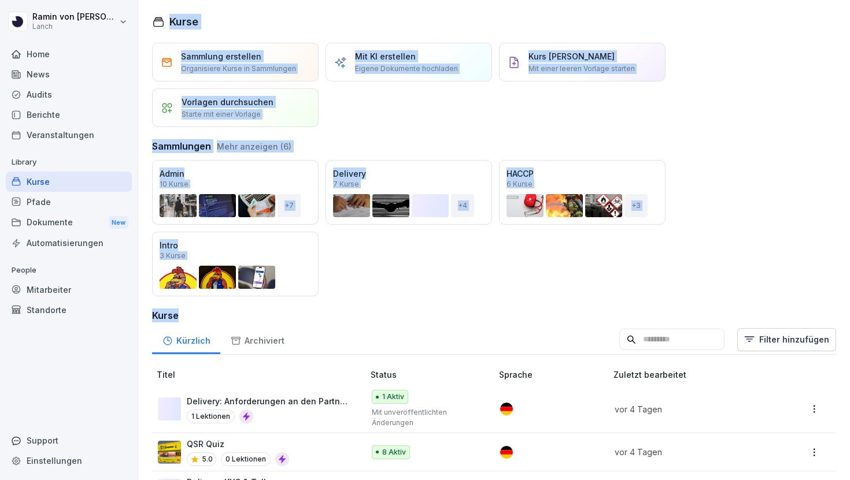
drag, startPoint x: 187, startPoint y: 320, endPoint x: 146, endPoint y: 16, distance: 306.9
click at [146, 16] on div "Kurse Sammlung erstellen Organisiere Kurse in Sammlungen Mit KI erstellen Eigen…" at bounding box center [494, 240] width 712 height 480
click at [175, 20] on h1 "Kurse" at bounding box center [183, 22] width 29 height 16
drag, startPoint x: 169, startPoint y: 20, endPoint x: 447, endPoint y: 321, distance: 409.9
click at [447, 321] on div "Kurse Sammlung erstellen Organisiere Kurse in Sammlungen Mit KI erstellen Eigen…" at bounding box center [494, 240] width 712 height 480
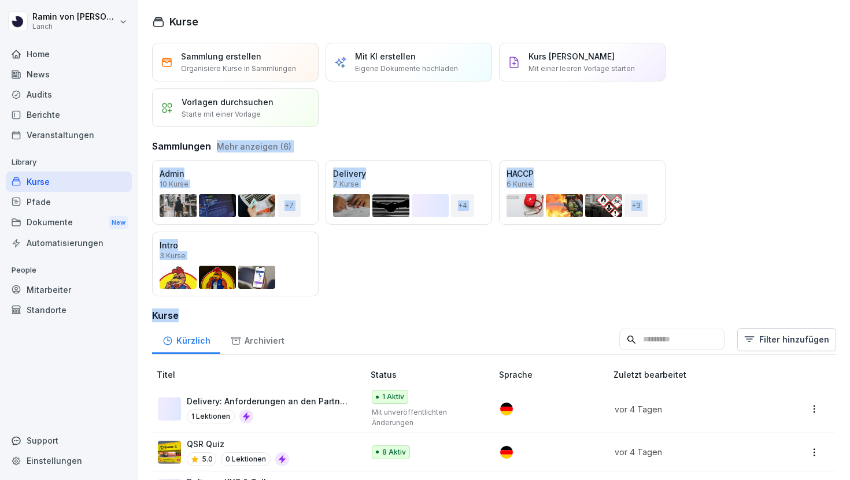
drag, startPoint x: 420, startPoint y: 313, endPoint x: 340, endPoint y: 132, distance: 197.5
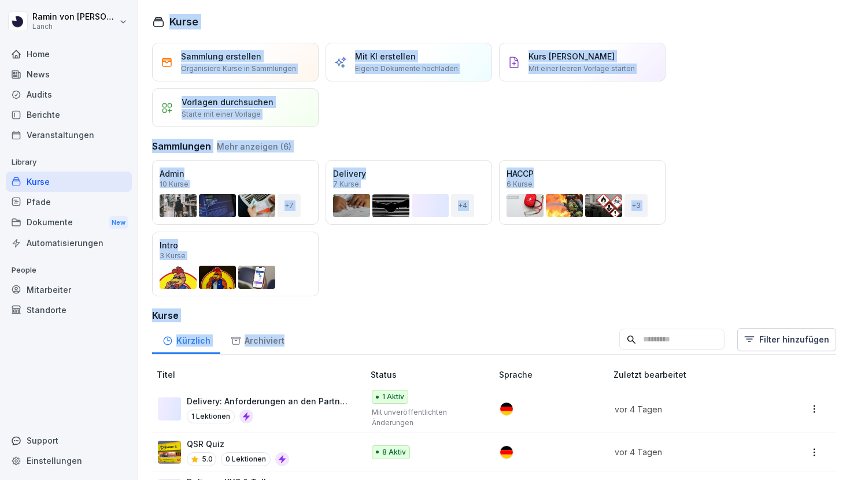
drag, startPoint x: 168, startPoint y: 21, endPoint x: 567, endPoint y: 345, distance: 513.3
click at [567, 345] on div "Kurse Sammlung erstellen Organisiere Kurse in Sammlungen Mit KI erstellen Eigen…" at bounding box center [494, 240] width 712 height 480
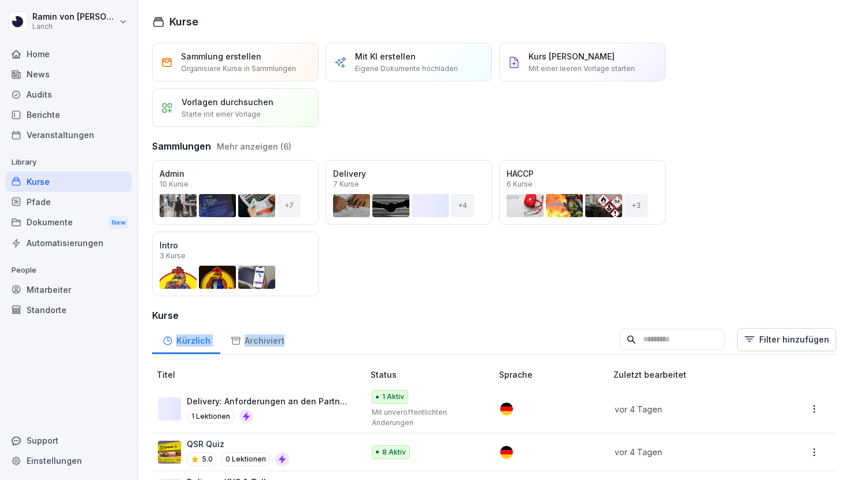
drag, startPoint x: 365, startPoint y: 323, endPoint x: 441, endPoint y: 356, distance: 83.1
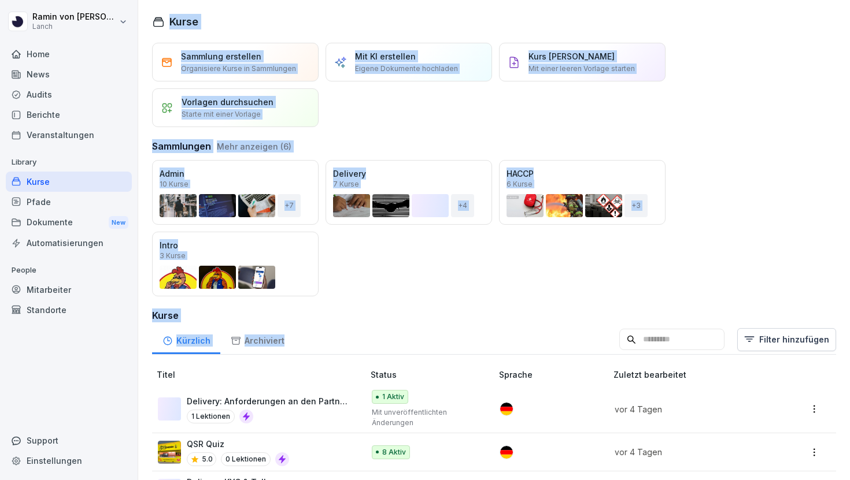
drag, startPoint x: 154, startPoint y: 16, endPoint x: 564, endPoint y: 350, distance: 529.3
click at [564, 350] on div "Kurse Sammlung erstellen Organisiere Kurse in Sammlungen Mit KI erstellen Eigen…" at bounding box center [494, 240] width 712 height 480
drag, startPoint x: 363, startPoint y: 351, endPoint x: 157, endPoint y: 10, distance: 398.2
click at [157, 10] on div "Kurse Sammlung erstellen Organisiere Kurse in Sammlungen Mit KI erstellen Eigen…" at bounding box center [494, 240] width 712 height 480
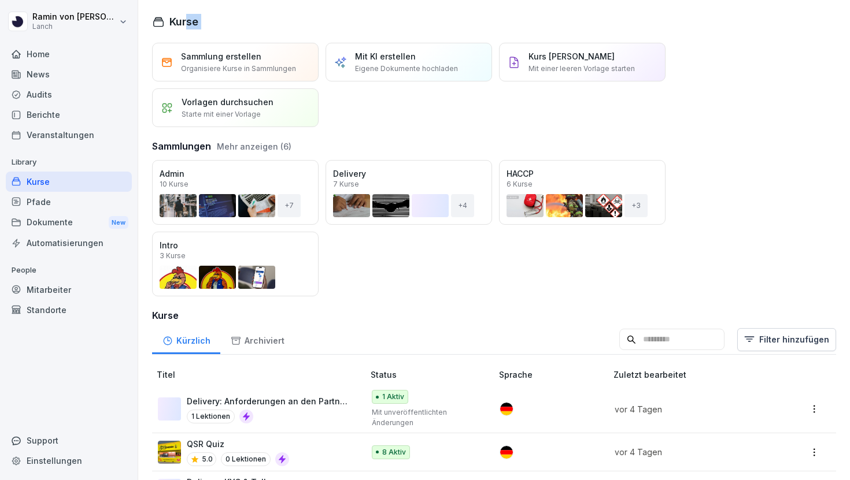
drag, startPoint x: 188, startPoint y: 22, endPoint x: 194, endPoint y: 32, distance: 11.9
click at [194, 32] on div "Kurse Sammlung erstellen Organisiere Kurse in Sammlungen Mit KI erstellen Eigen…" at bounding box center [494, 240] width 712 height 480
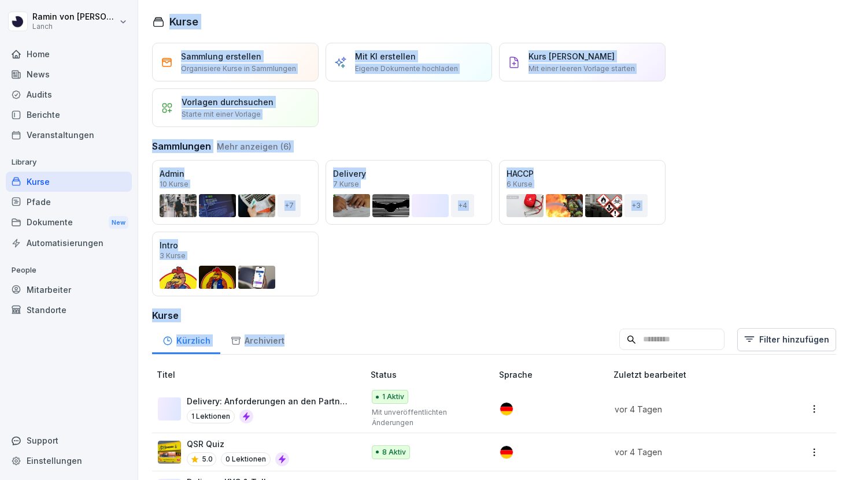
drag, startPoint x: 151, startPoint y: 22, endPoint x: 532, endPoint y: 350, distance: 502.5
click at [532, 350] on div "Kurse Sammlung erstellen Organisiere Kurse in Sammlungen Mit KI erstellen Eigen…" at bounding box center [494, 240] width 712 height 480
drag, startPoint x: 325, startPoint y: 337, endPoint x: 266, endPoint y: 8, distance: 334.1
click at [266, 8] on div "Kurse Sammlung erstellen Organisiere Kurse in Sammlungen Mit KI erstellen Eigen…" at bounding box center [494, 240] width 712 height 480
click at [199, 24] on div "Kurse" at bounding box center [494, 22] width 684 height 16
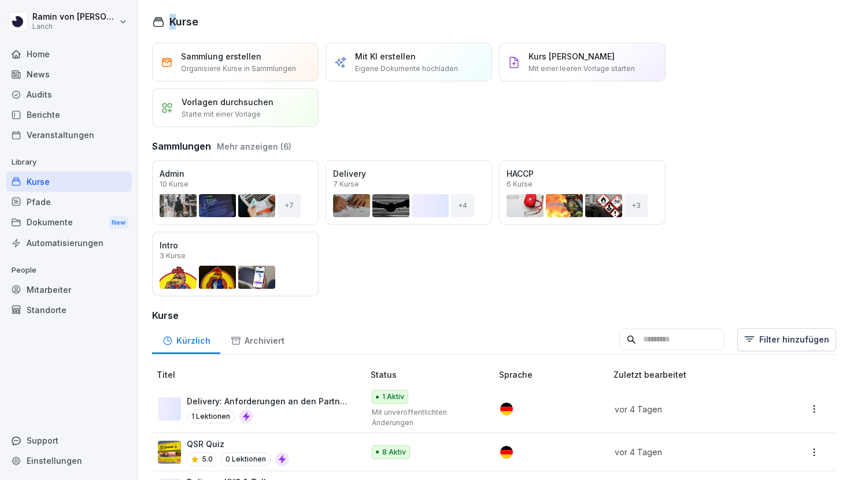
drag, startPoint x: 173, startPoint y: 23, endPoint x: 314, endPoint y: 10, distance: 142.3
click at [314, 10] on div "Kurse Sammlung erstellen Organisiere Kurse in Sammlungen Mit KI erstellen Eigen…" at bounding box center [494, 240] width 712 height 480
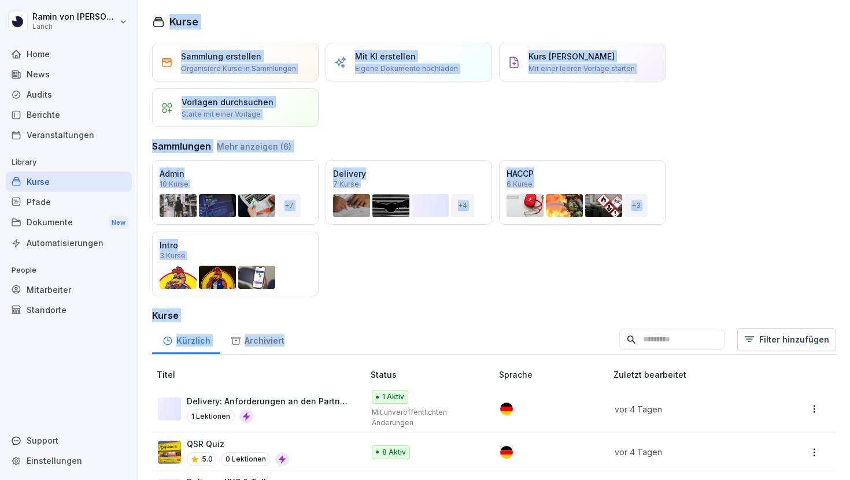
drag, startPoint x: 152, startPoint y: 16, endPoint x: 582, endPoint y: 339, distance: 537.5
click at [582, 339] on div "Kurse Sammlung erstellen Organisiere Kurse in Sammlungen Mit KI erstellen Eigen…" at bounding box center [494, 240] width 712 height 480
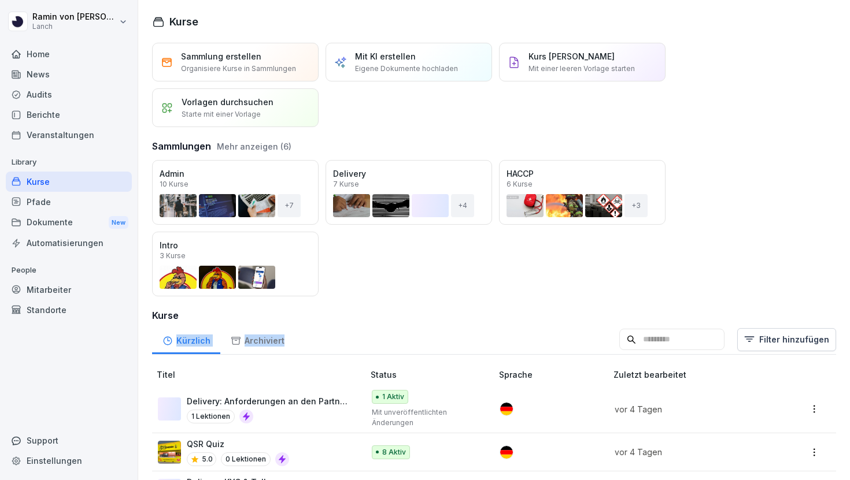
drag, startPoint x: 580, startPoint y: 339, endPoint x: 583, endPoint y: 317, distance: 22.2
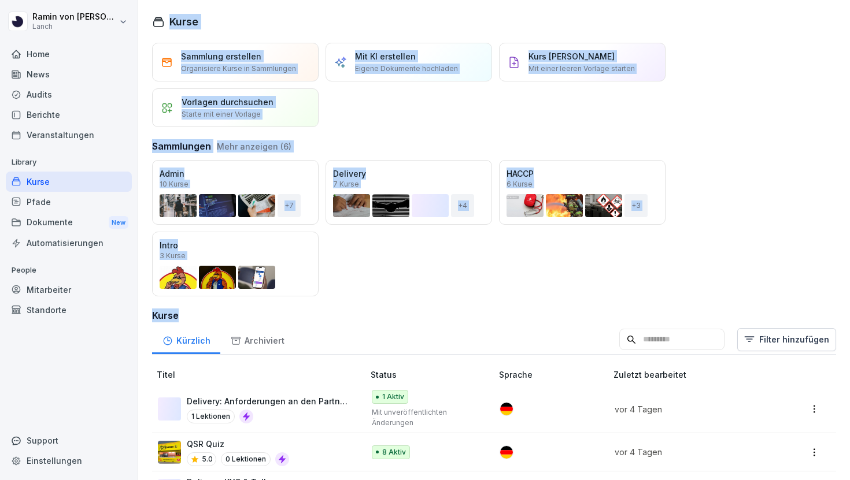
drag, startPoint x: 151, startPoint y: 21, endPoint x: 504, endPoint y: 323, distance: 464.9
click at [504, 324] on div "Kurse Sammlung erstellen Organisiere Kurse in Sammlungen Mit KI erstellen Eigen…" at bounding box center [494, 240] width 712 height 480
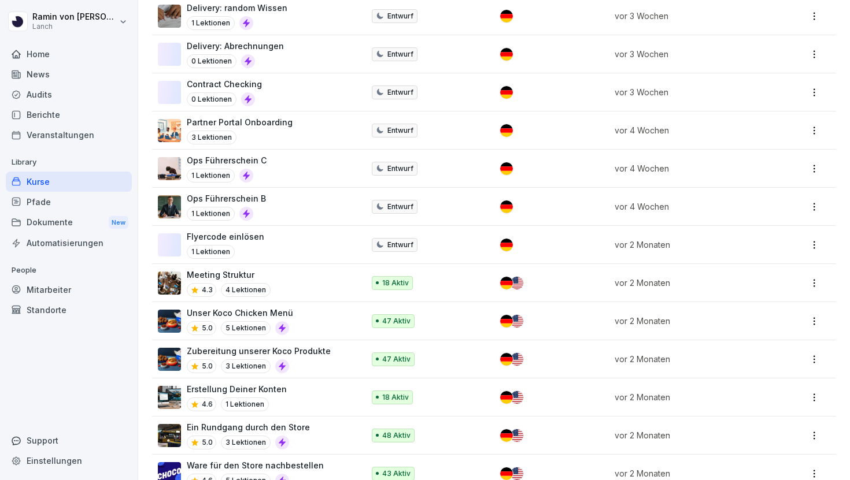
scroll to position [937, 0]
